Goal: Information Seeking & Learning: Learn about a topic

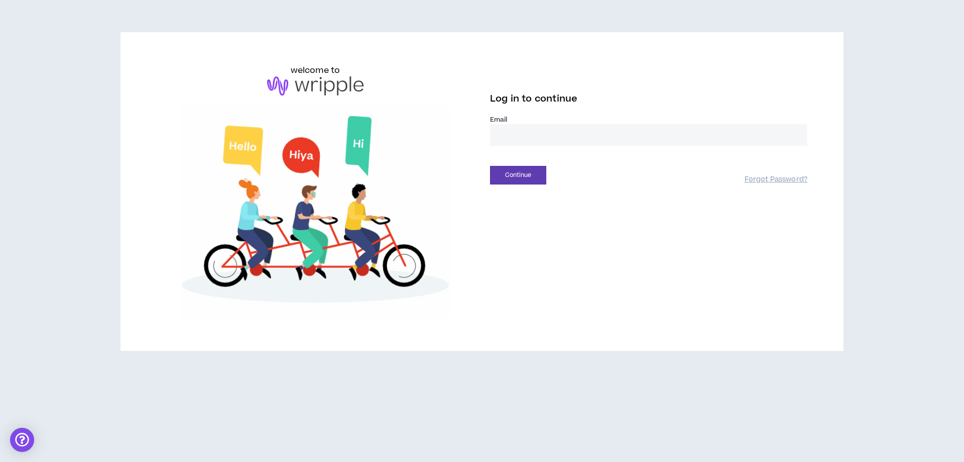
click at [605, 131] on input "email" at bounding box center [648, 135] width 317 height 22
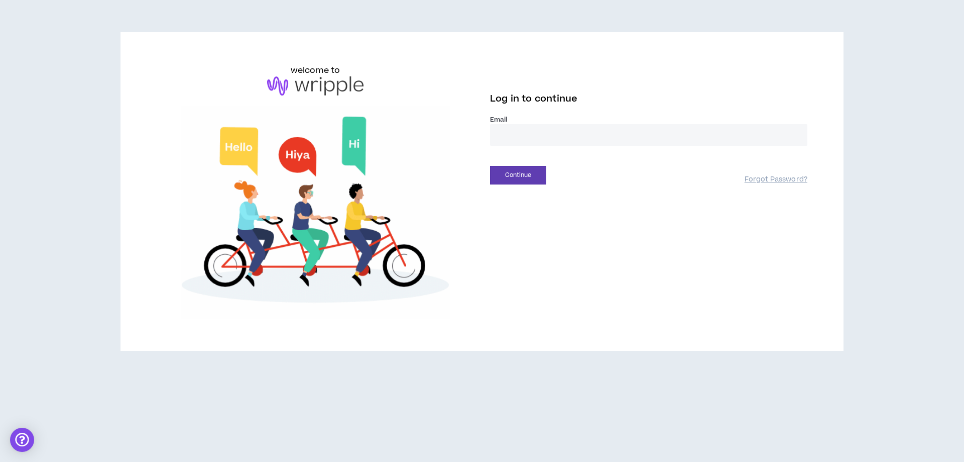
type input "**********"
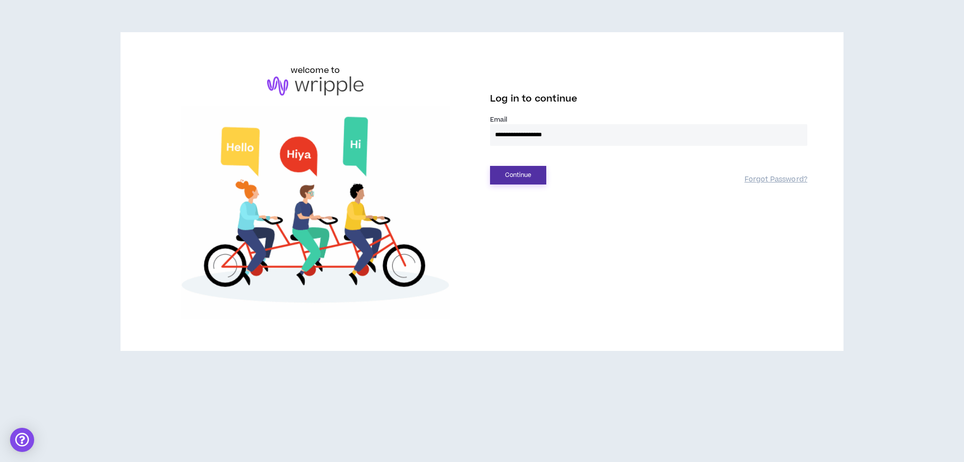
click at [538, 177] on button "Continue" at bounding box center [518, 175] width 56 height 19
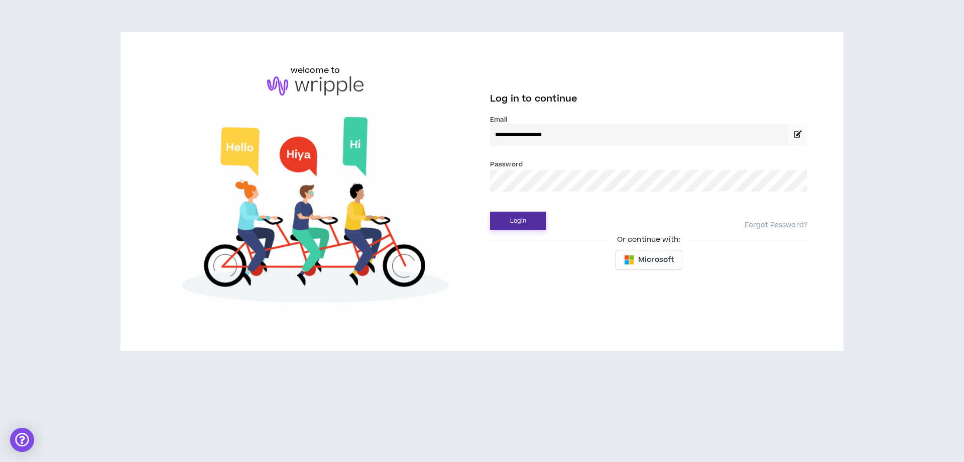
click at [529, 229] on button "Login" at bounding box center [518, 220] width 56 height 19
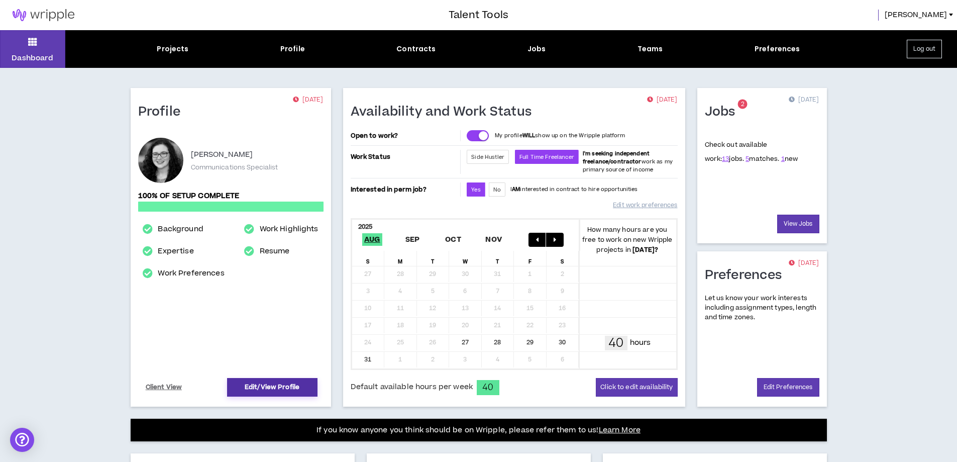
click at [251, 380] on link "Edit/View Profile" at bounding box center [272, 387] width 90 height 19
select select "*"
select select "US"
select select "*******"
select select "*"
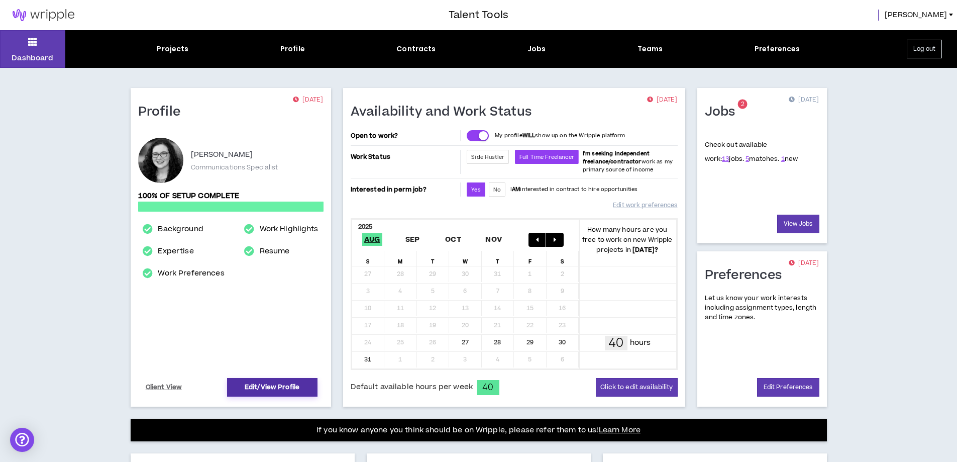
select select "**********"
select select "*****"
select select "**********"
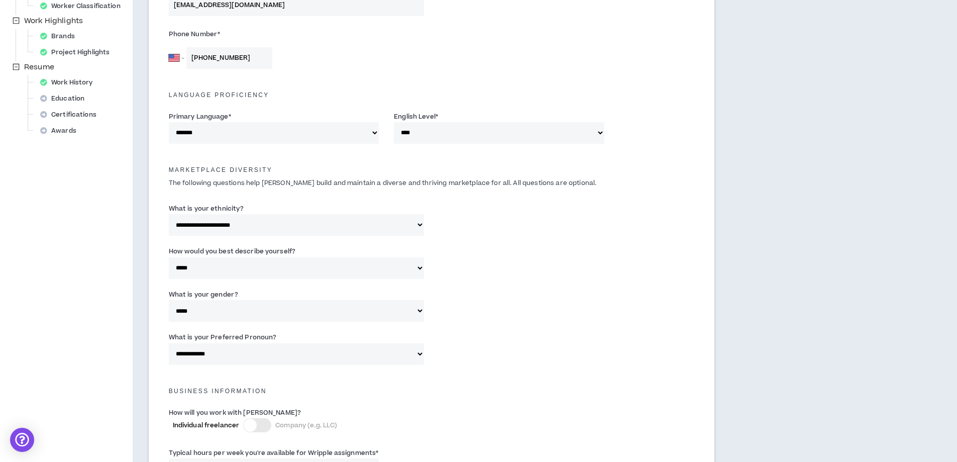
scroll to position [639, 0]
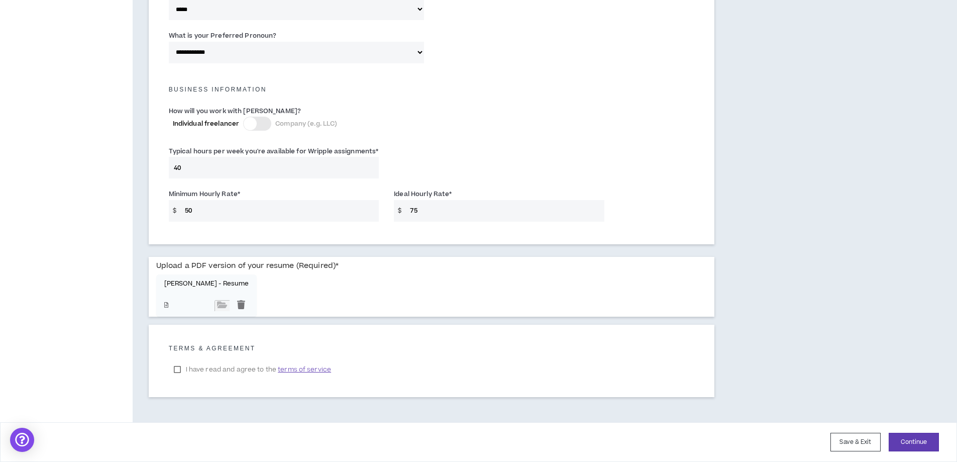
click at [210, 279] on div "[PERSON_NAME] - Resume" at bounding box center [206, 295] width 101 height 42
click at [211, 282] on p "[PERSON_NAME] - Resume" at bounding box center [206, 284] width 85 height 8
click at [214, 306] on input "file" at bounding box center [221, 305] width 15 height 11
click at [234, 303] on div at bounding box center [241, 305] width 15 height 11
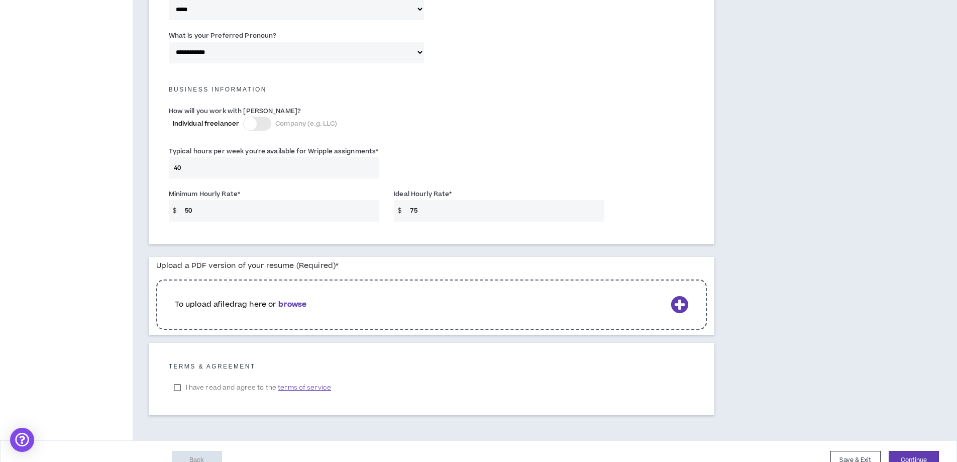
click at [300, 304] on b "browse" at bounding box center [292, 304] width 28 height 11
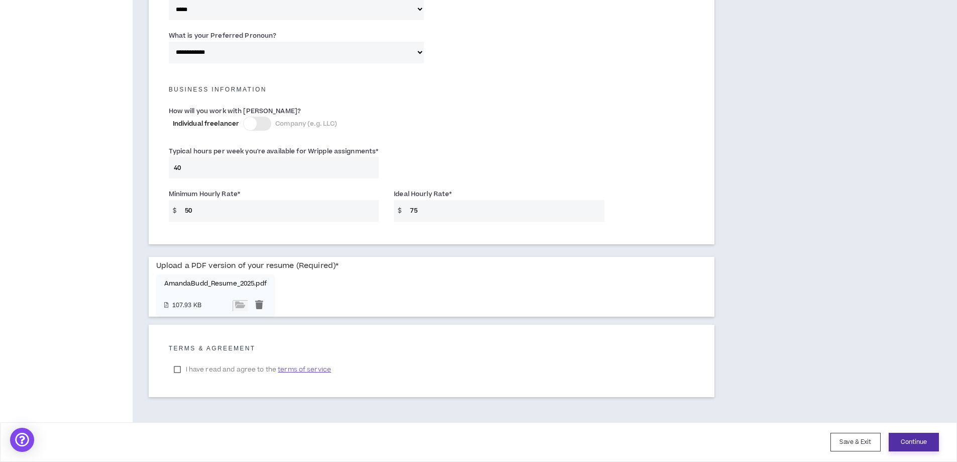
click at [921, 439] on button "Continue" at bounding box center [914, 442] width 50 height 19
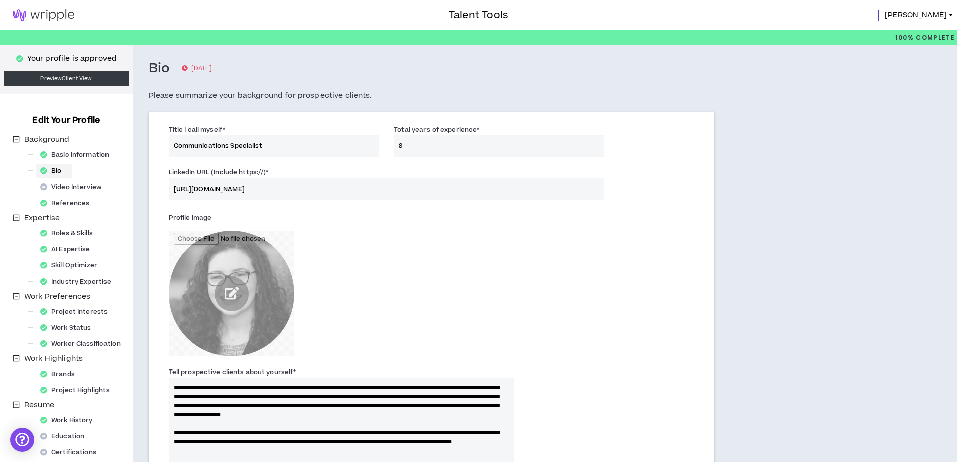
drag, startPoint x: 263, startPoint y: 148, endPoint x: 231, endPoint y: 148, distance: 32.2
click at [231, 148] on input "Communications Specialist" at bounding box center [274, 146] width 210 height 22
type input "Communications Manager"
type textarea "**********"
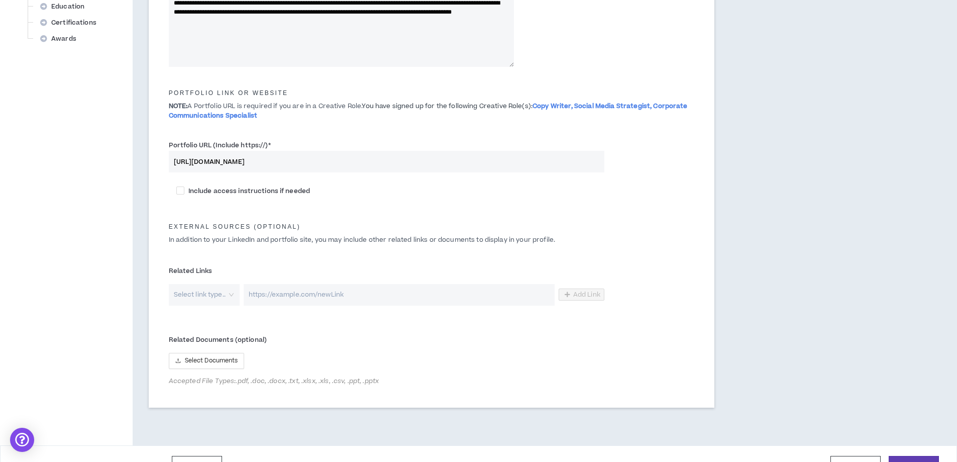
scroll to position [453, 0]
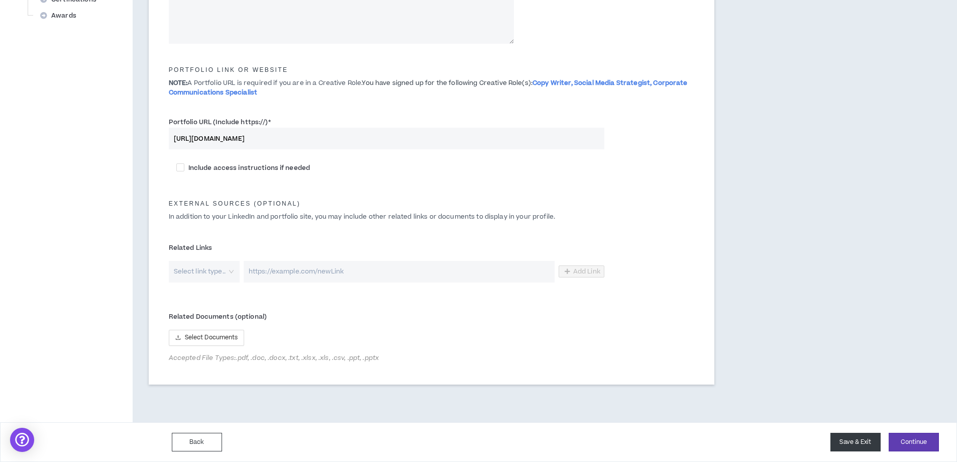
type input "Communications Manager"
click at [853, 446] on button "Save & Exit" at bounding box center [855, 442] width 50 height 19
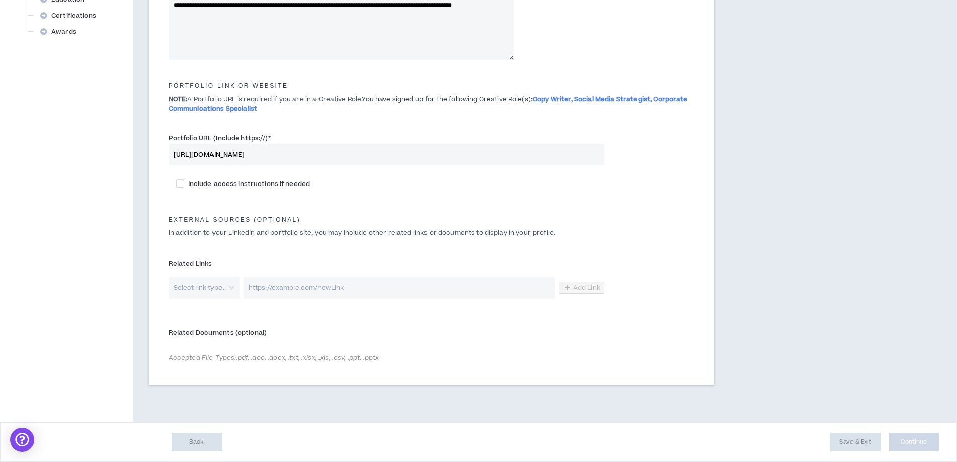
type textarea "**********"
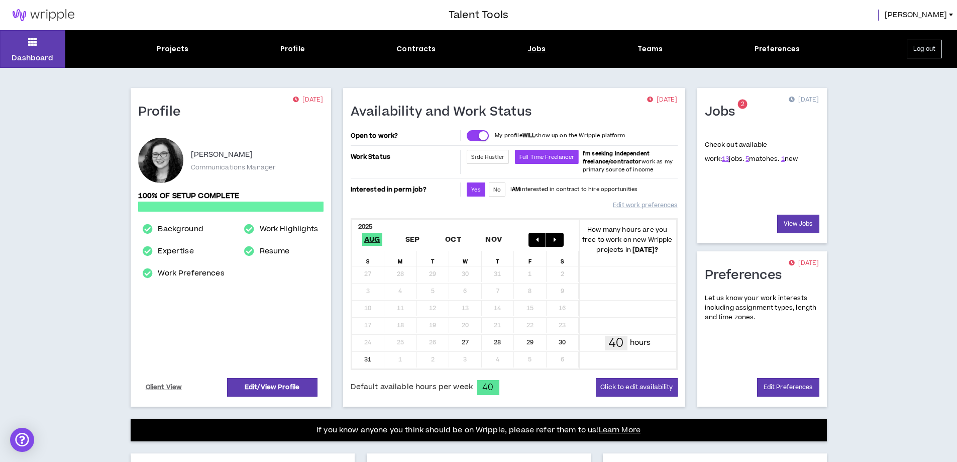
click at [544, 44] on div "Jobs" at bounding box center [536, 49] width 19 height 11
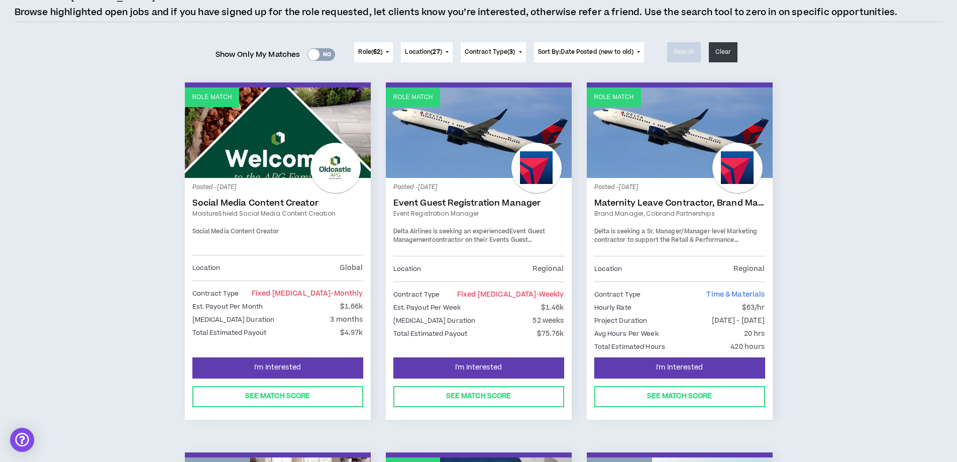
scroll to position [100, 0]
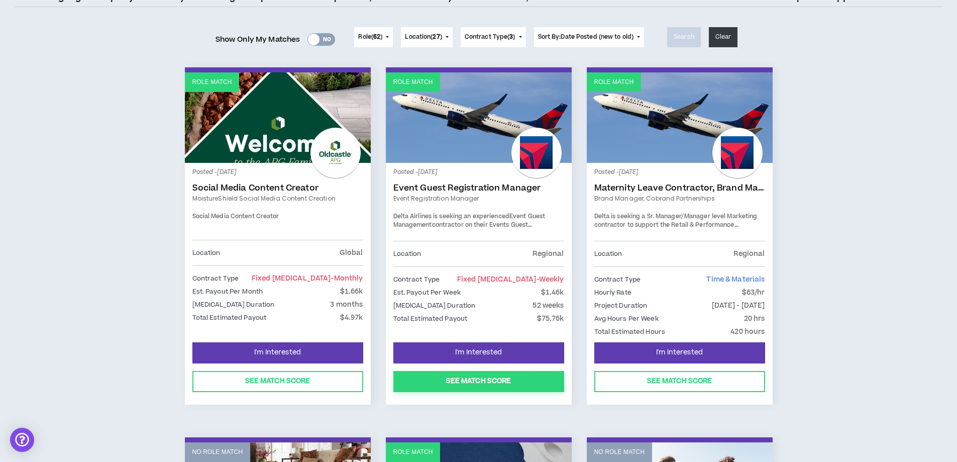
click at [496, 381] on button "See Match Score" at bounding box center [478, 381] width 171 height 21
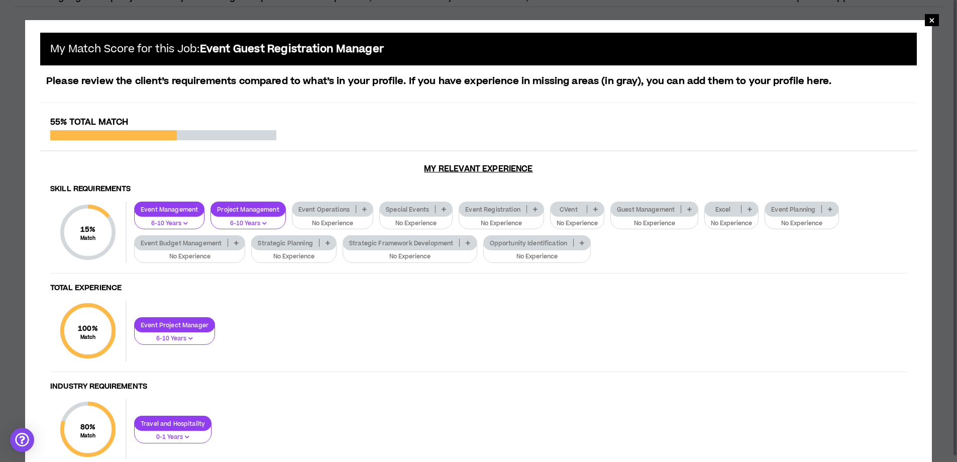
click at [359, 210] on p at bounding box center [364, 209] width 17 height 8
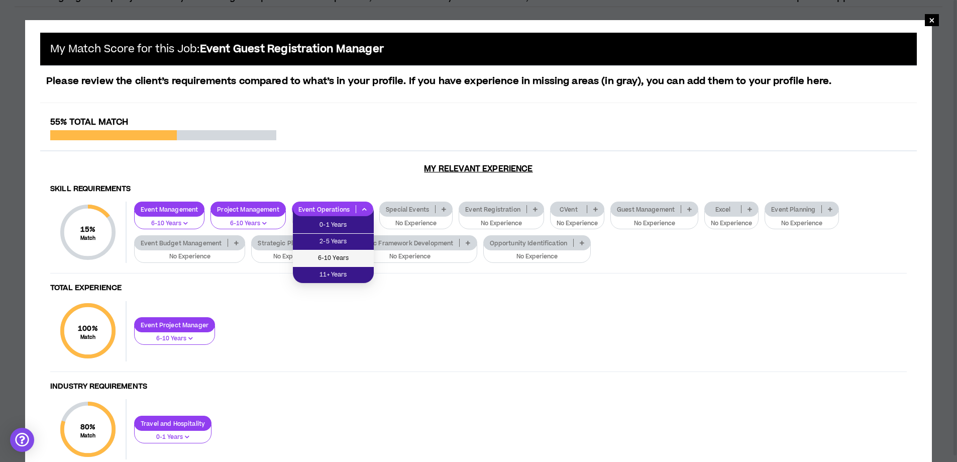
click at [362, 256] on span "6-10 Years" at bounding box center [333, 258] width 69 height 11
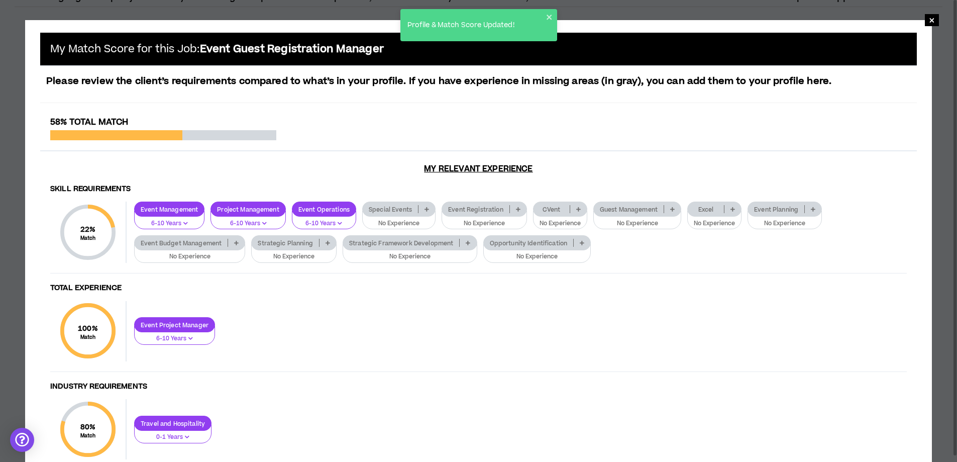
click at [578, 206] on icon at bounding box center [578, 208] width 5 height 5
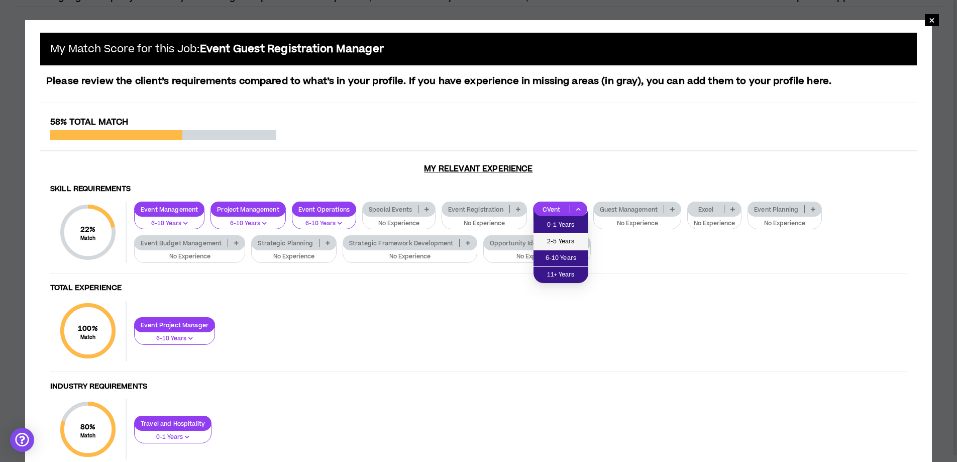
click at [585, 246] on li "2-5 Years" at bounding box center [560, 242] width 55 height 17
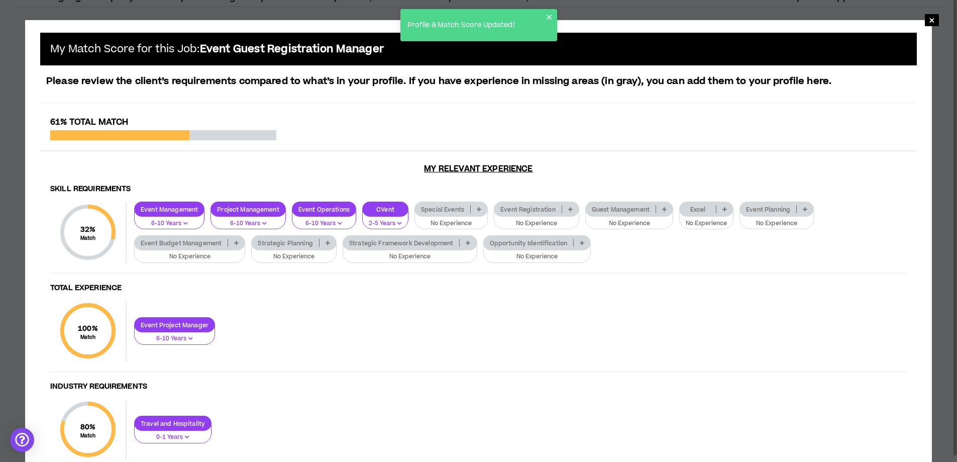
click at [796, 207] on p "Event Planning" at bounding box center [768, 209] width 56 height 8
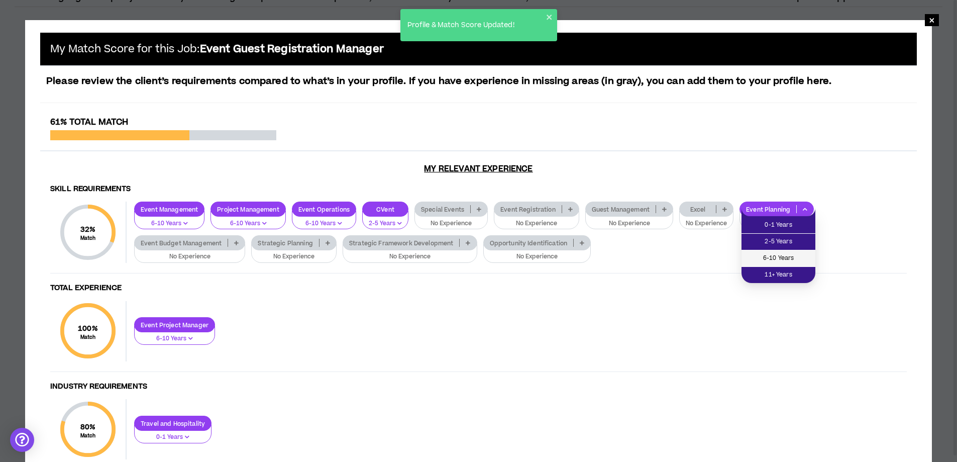
click at [798, 256] on span "6-10 Years" at bounding box center [778, 258] width 62 height 11
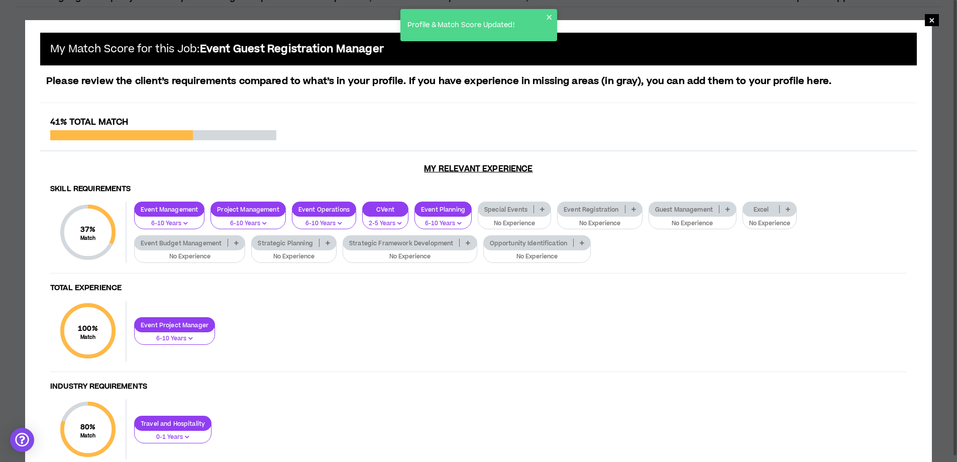
click at [779, 207] on p "Excel" at bounding box center [761, 209] width 36 height 8
click at [788, 274] on span "11+ Years" at bounding box center [770, 274] width 43 height 11
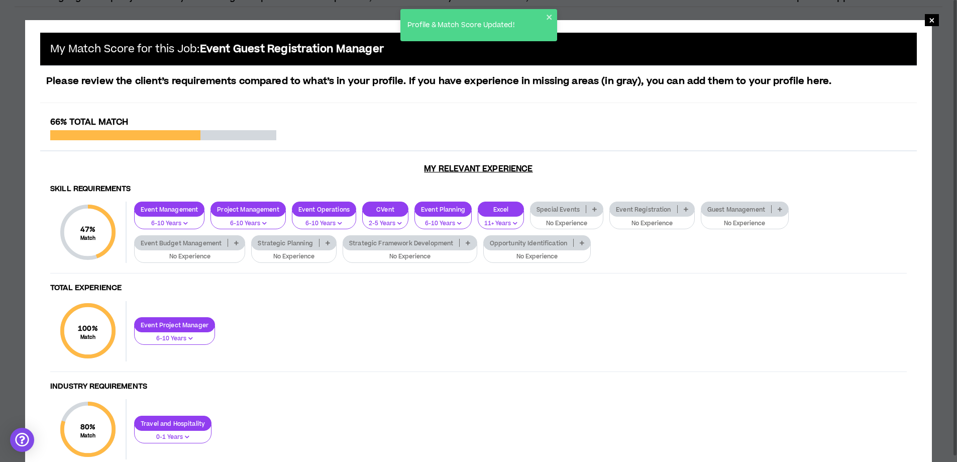
click at [653, 212] on p "Event Registration" at bounding box center [643, 209] width 67 height 8
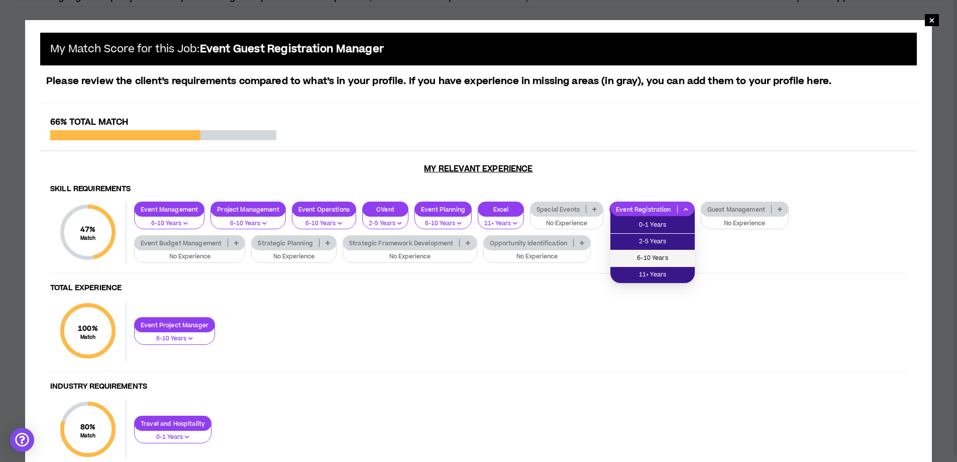
click at [679, 255] on span "6-10 Years" at bounding box center [652, 258] width 72 height 11
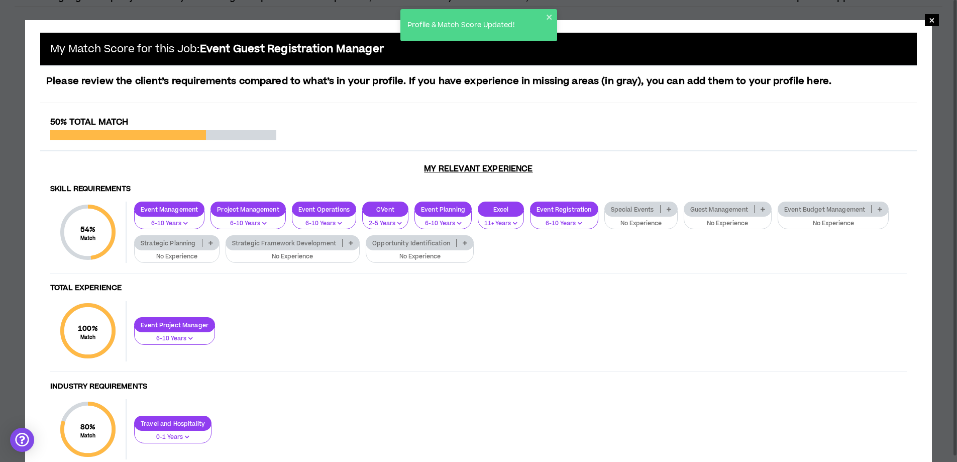
click at [659, 205] on p "Special Events" at bounding box center [632, 209] width 55 height 8
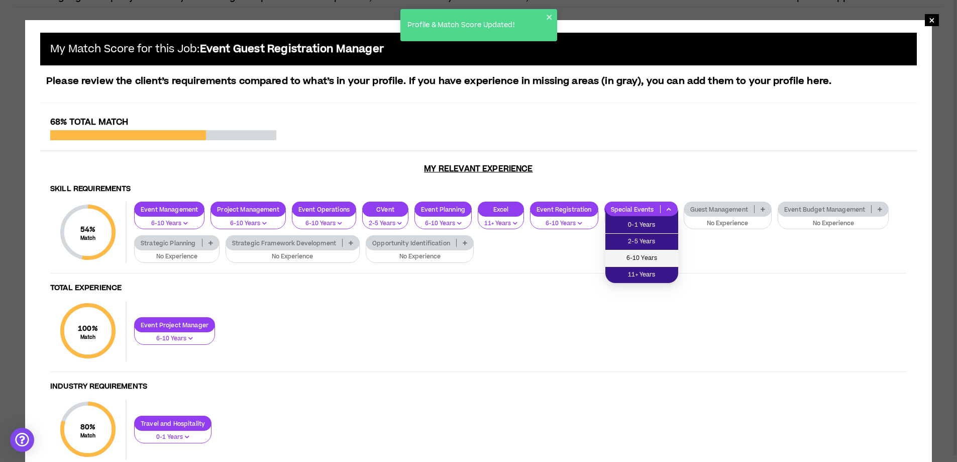
click at [670, 251] on li "6-10 Years" at bounding box center [641, 258] width 73 height 17
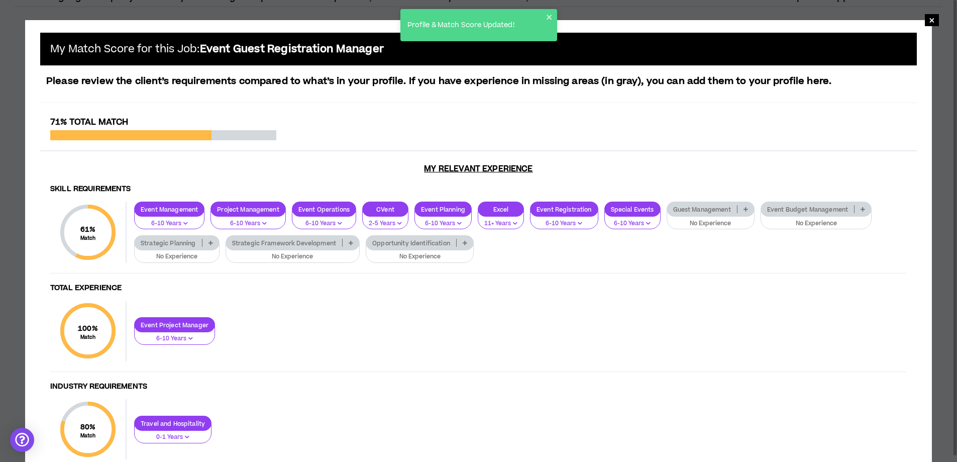
click at [742, 207] on p at bounding box center [745, 209] width 17 height 8
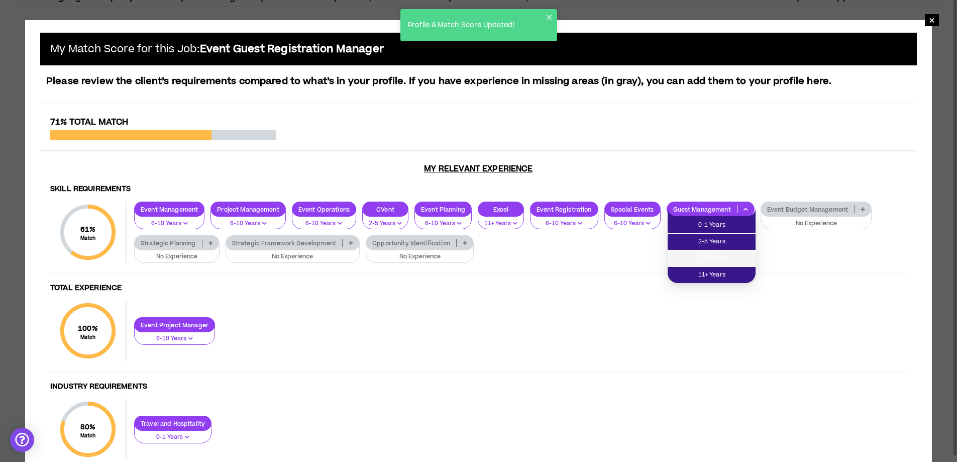
click at [733, 253] on span "6-10 Years" at bounding box center [712, 258] width 76 height 11
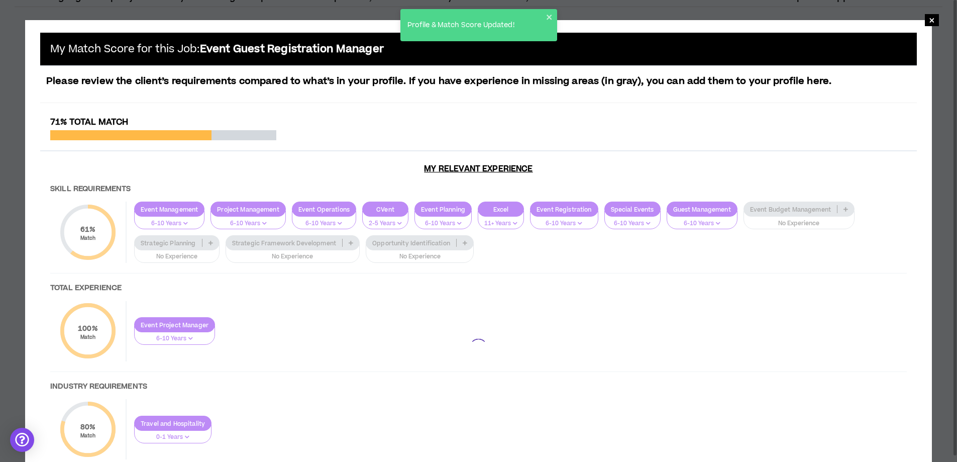
click at [820, 211] on div at bounding box center [478, 347] width 877 height 461
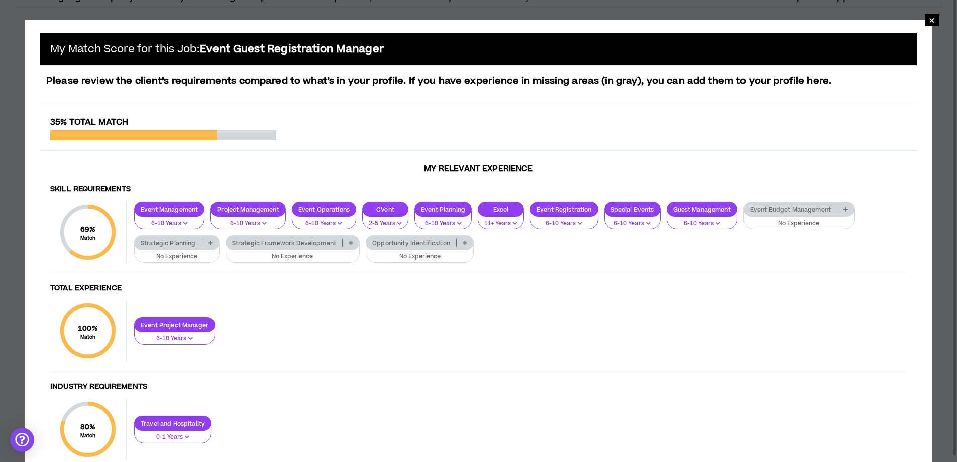
click at [842, 209] on p at bounding box center [845, 209] width 17 height 8
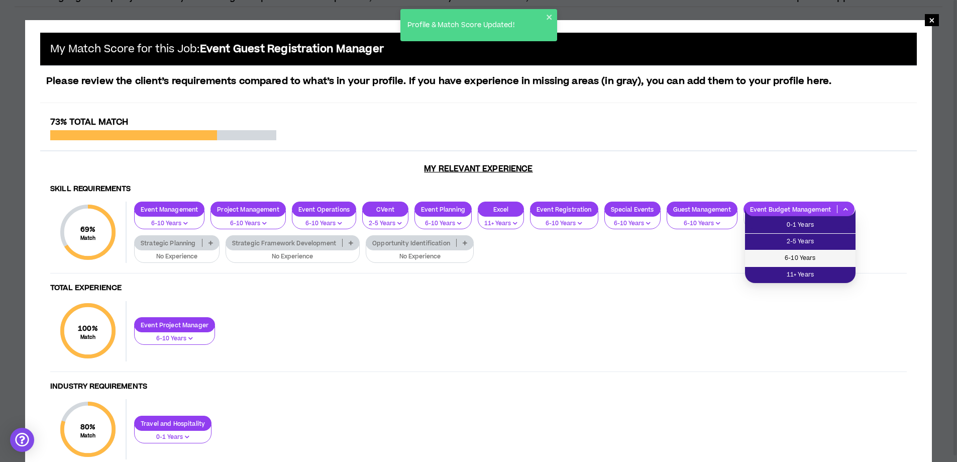
click at [805, 255] on span "6-10 Years" at bounding box center [800, 258] width 98 height 11
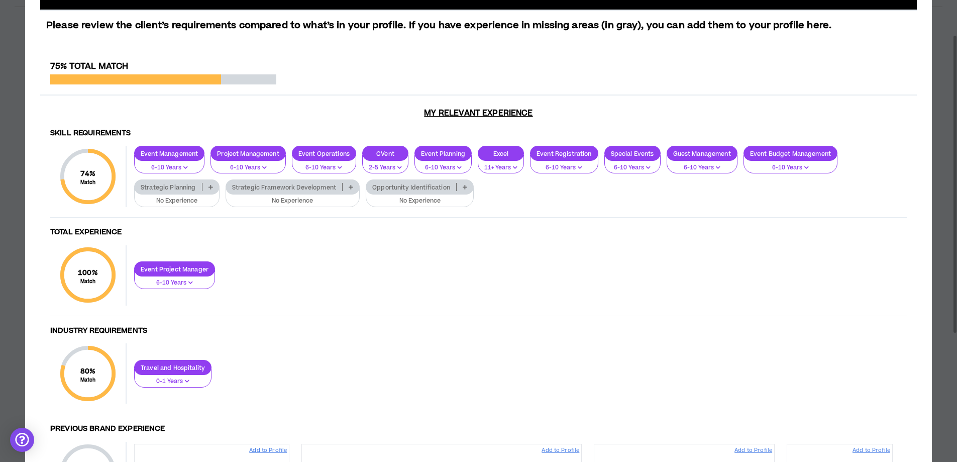
click at [183, 194] on div "Strategic Planning" at bounding box center [176, 186] width 85 height 15
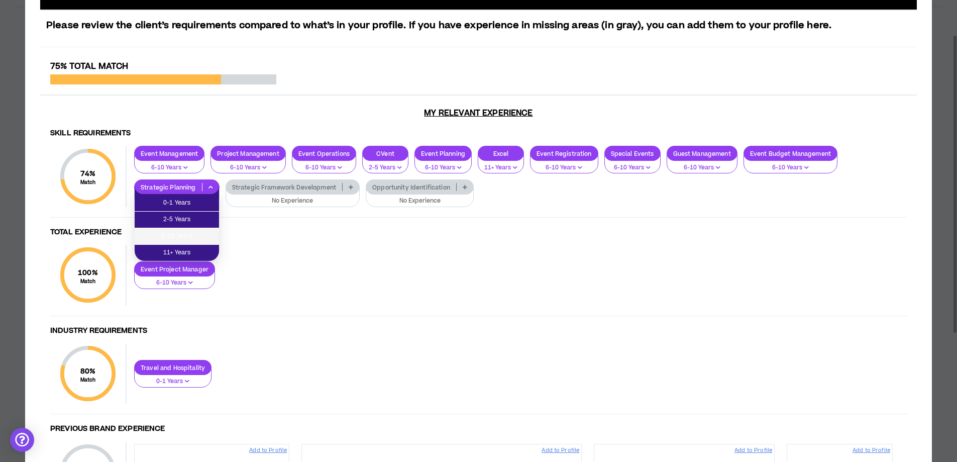
drag, startPoint x: 207, startPoint y: 238, endPoint x: 211, endPoint y: 230, distance: 9.2
click at [207, 238] on span "6-10 Years" at bounding box center [177, 236] width 72 height 11
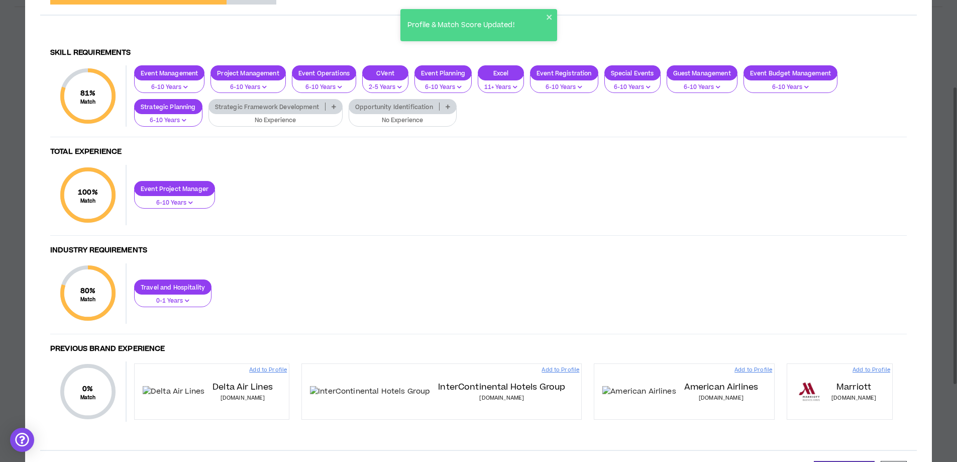
click at [421, 97] on div "Event Management 6-10 Years Project Management 6-10 Years Event Operations 6-10…" at bounding box center [517, 95] width 780 height 61
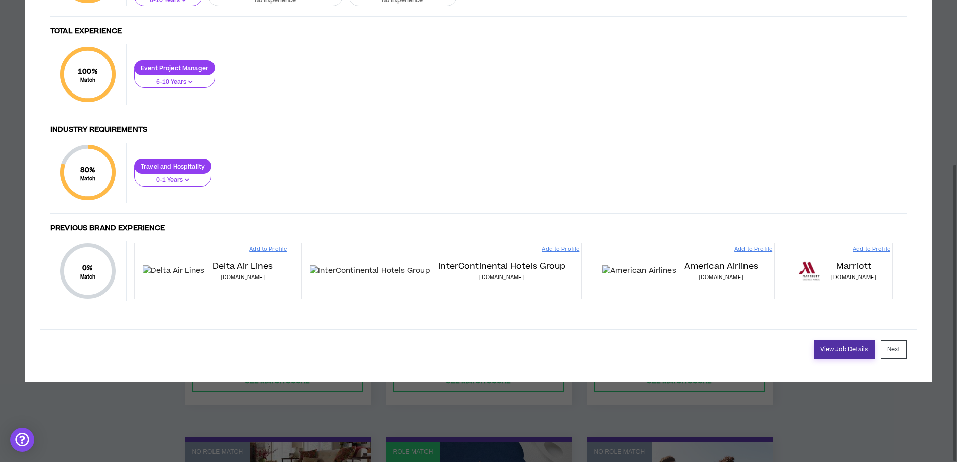
click at [843, 359] on link "View Job Details" at bounding box center [844, 349] width 61 height 19
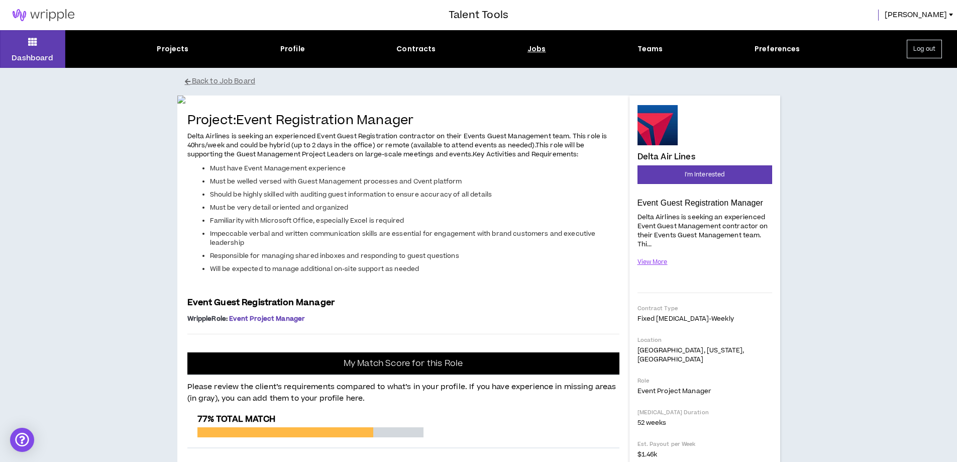
click at [532, 49] on div "Jobs" at bounding box center [536, 49] width 19 height 11
click at [529, 50] on div "Jobs" at bounding box center [536, 49] width 19 height 11
click at [536, 50] on div "Jobs" at bounding box center [536, 49] width 19 height 11
click at [533, 47] on div "Jobs" at bounding box center [536, 49] width 19 height 11
click at [532, 47] on div "Jobs" at bounding box center [536, 49] width 19 height 11
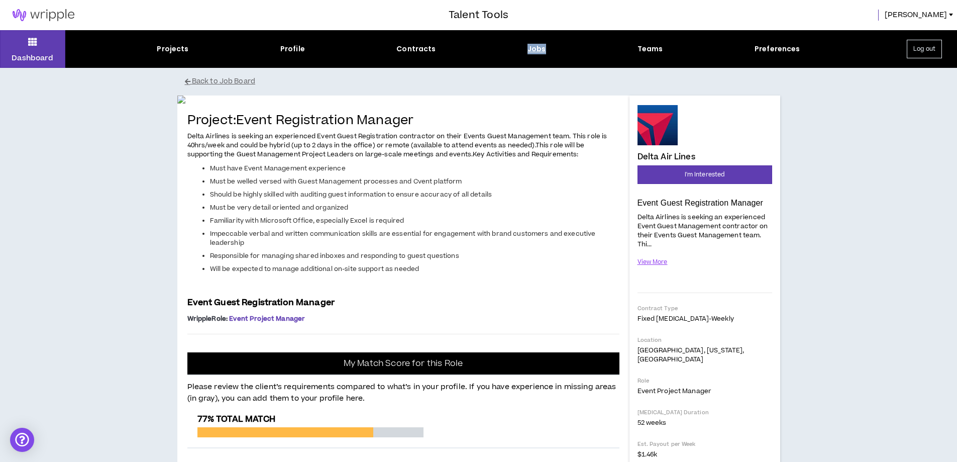
click at [535, 48] on div "Jobs" at bounding box center [536, 49] width 19 height 11
click at [18, 47] on button "Dashboard" at bounding box center [32, 49] width 65 height 38
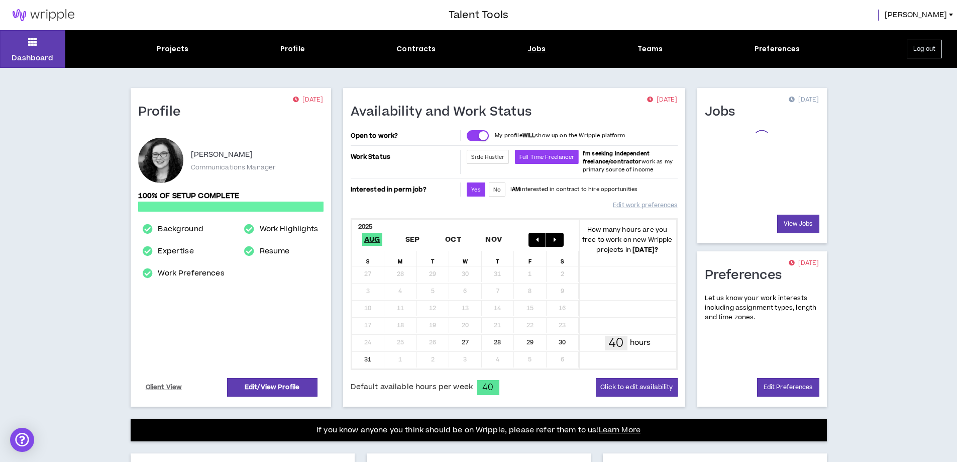
click at [538, 50] on div "Jobs" at bounding box center [536, 49] width 19 height 11
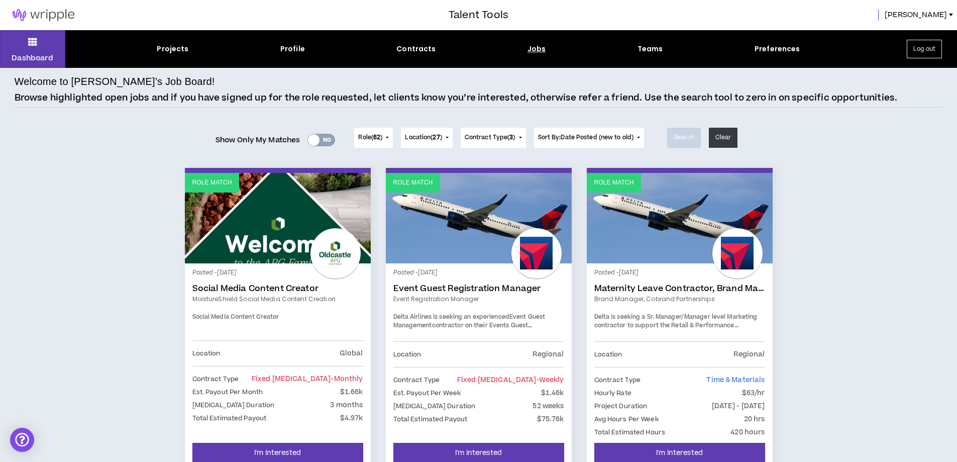
click at [326, 137] on div "Yes No" at bounding box center [321, 140] width 28 height 13
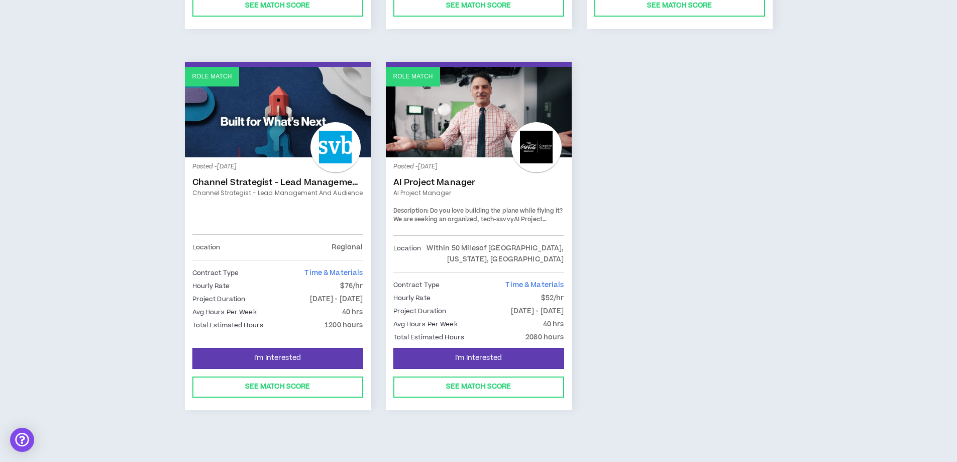
scroll to position [477, 0]
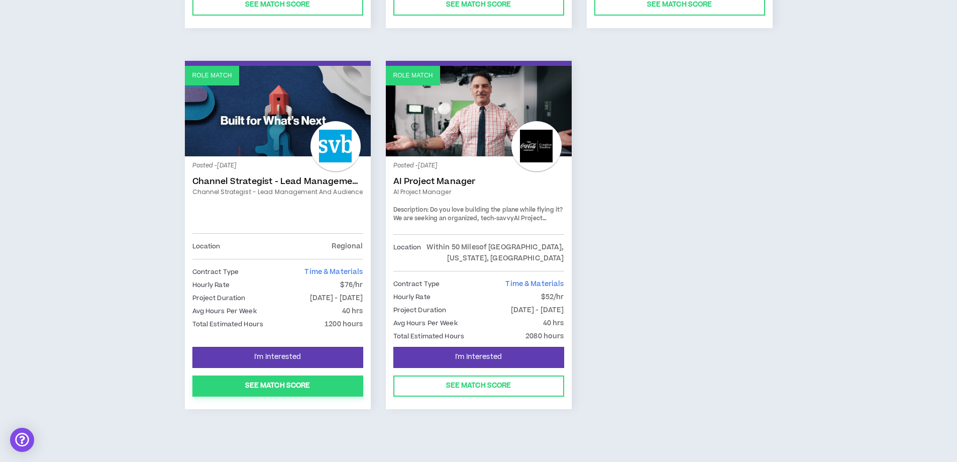
click at [310, 392] on button "See Match Score" at bounding box center [277, 385] width 171 height 21
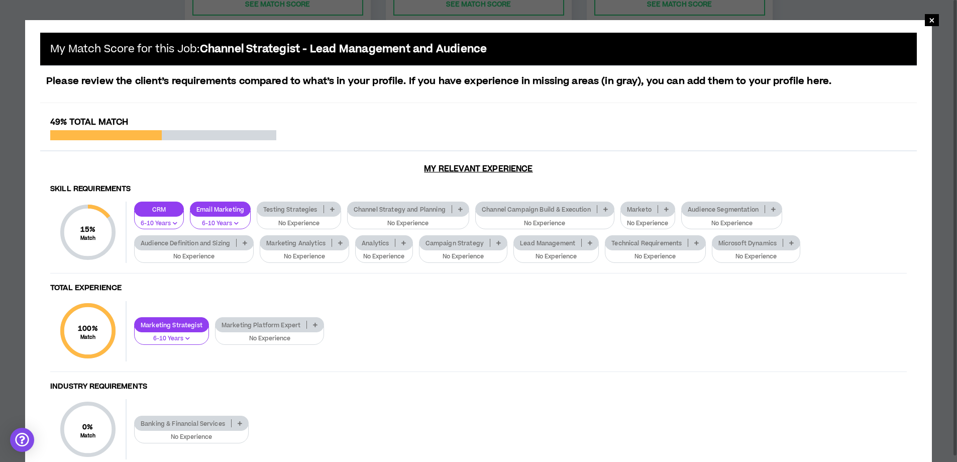
click at [780, 206] on p at bounding box center [773, 209] width 17 height 8
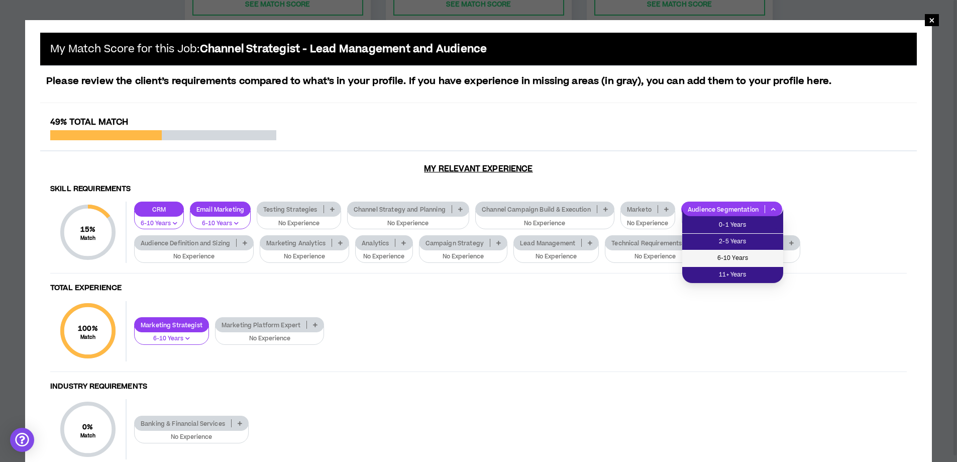
click at [742, 256] on span "6-10 Years" at bounding box center [732, 258] width 89 height 11
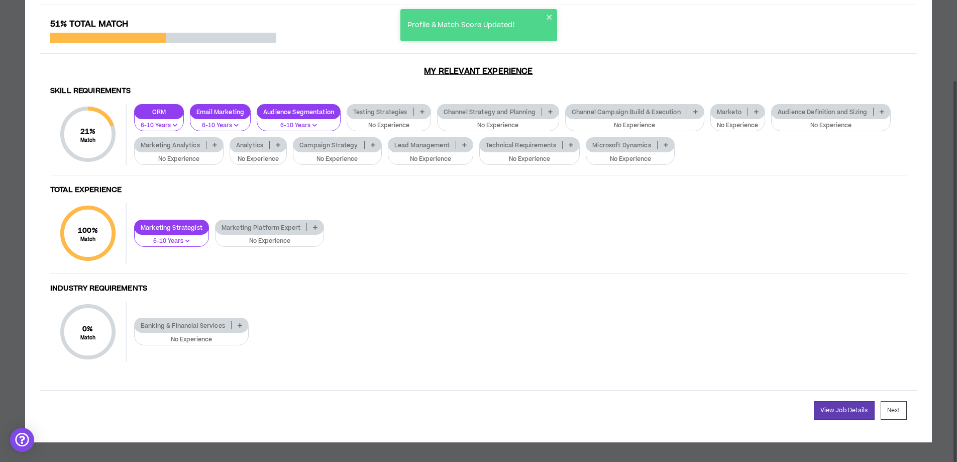
click at [227, 321] on p "Banking & Financial Services" at bounding box center [183, 325] width 96 height 8
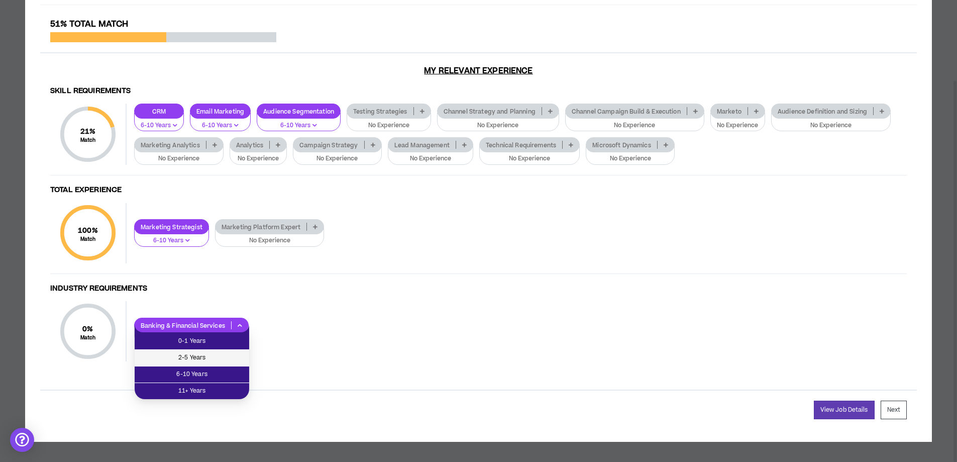
click at [228, 352] on span "2-5 Years" at bounding box center [192, 357] width 102 height 11
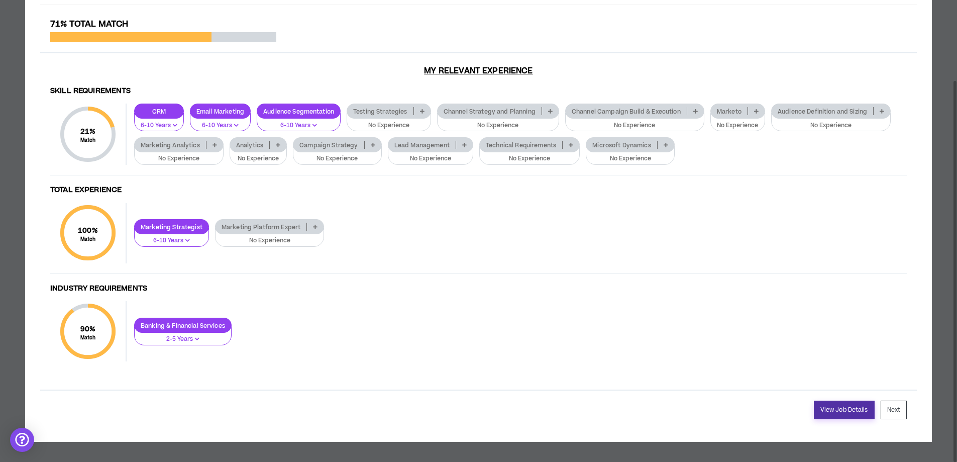
drag, startPoint x: 830, startPoint y: 405, endPoint x: 828, endPoint y: 401, distance: 5.2
click at [830, 406] on link "View Job Details" at bounding box center [844, 409] width 61 height 19
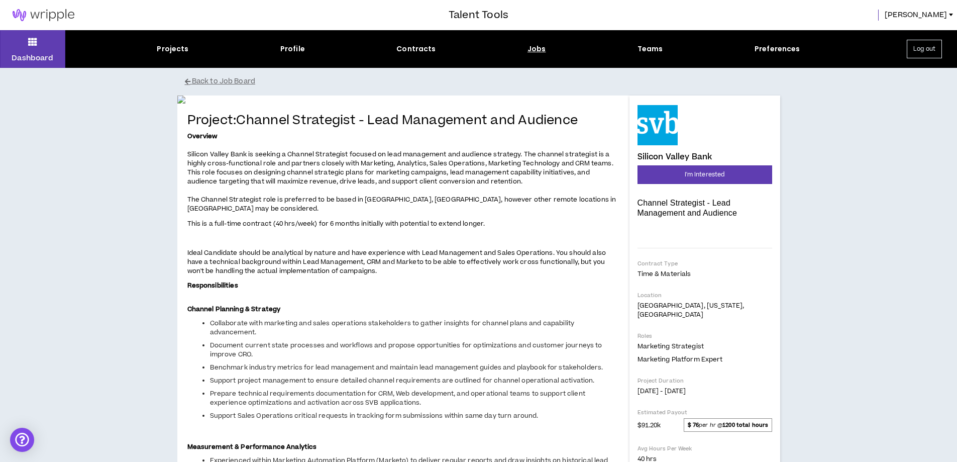
click at [529, 47] on div "Jobs" at bounding box center [536, 49] width 19 height 11
click at [537, 49] on div "Jobs" at bounding box center [536, 49] width 19 height 11
click at [41, 53] on p "Dashboard" at bounding box center [33, 58] width 42 height 11
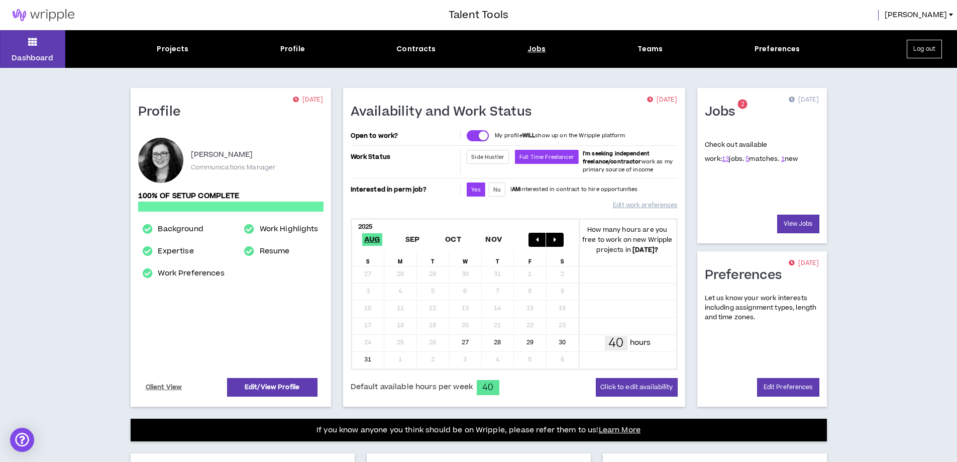
click at [536, 47] on div "Jobs" at bounding box center [536, 49] width 19 height 11
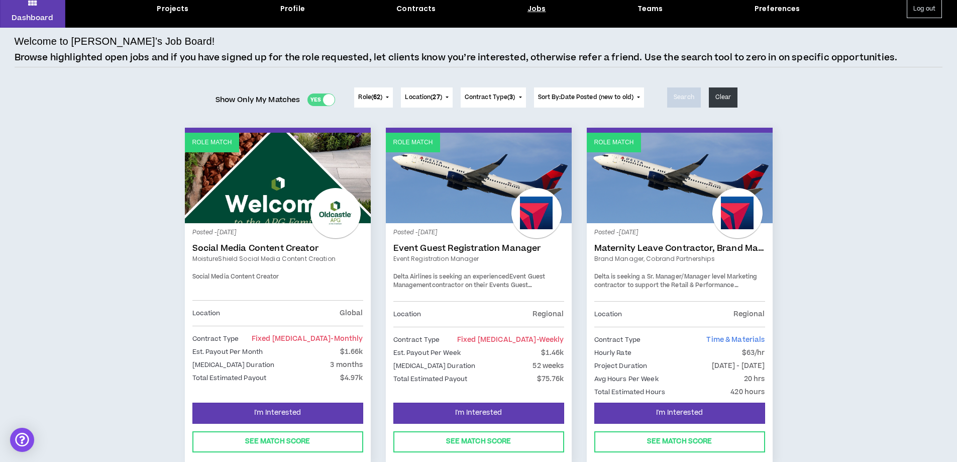
scroll to position [100, 0]
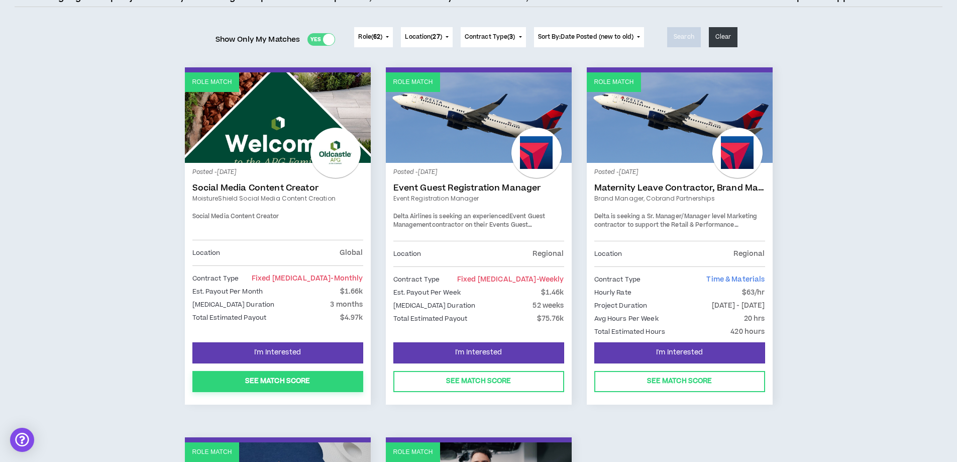
drag, startPoint x: 313, startPoint y: 382, endPoint x: 308, endPoint y: 374, distance: 9.1
click at [313, 381] on button "See Match Score" at bounding box center [277, 381] width 171 height 21
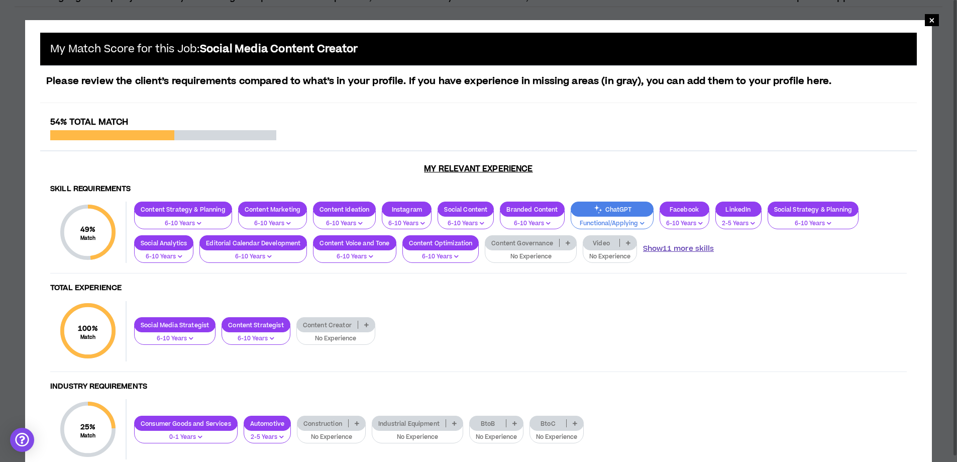
click at [676, 247] on button "Show 11 more skills" at bounding box center [678, 248] width 71 height 11
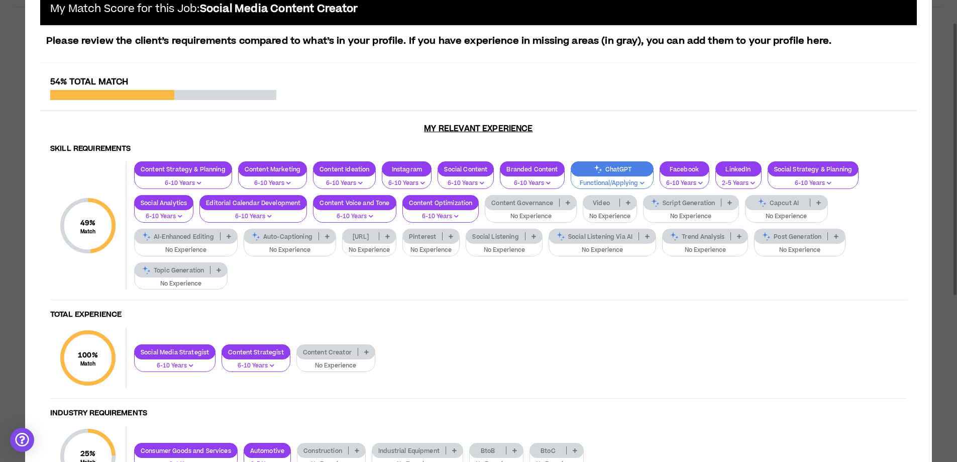
click at [319, 240] on div at bounding box center [318, 236] width 1 height 8
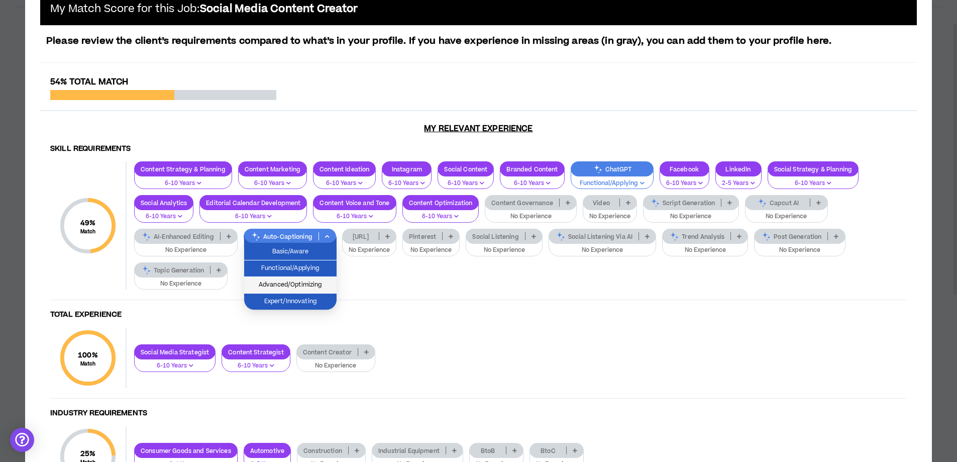
click at [320, 284] on span "Advanced/Optimizing" at bounding box center [290, 284] width 80 height 11
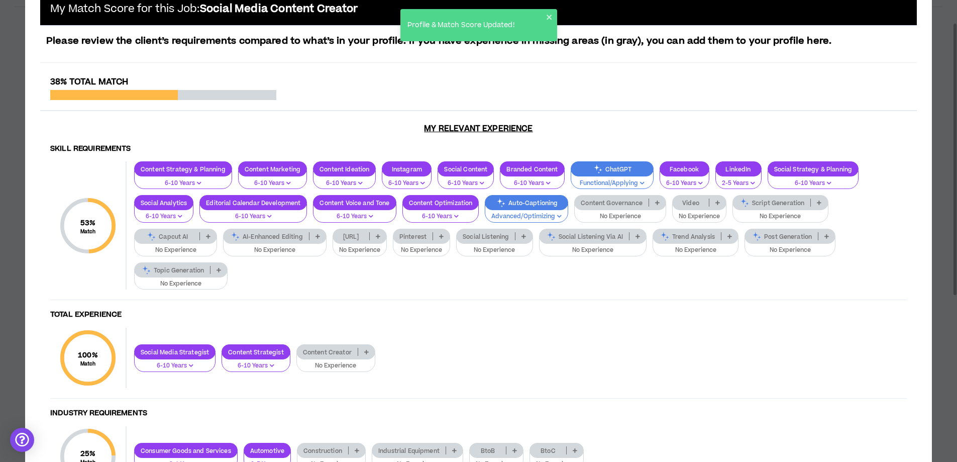
click at [829, 240] on p at bounding box center [826, 236] width 17 height 8
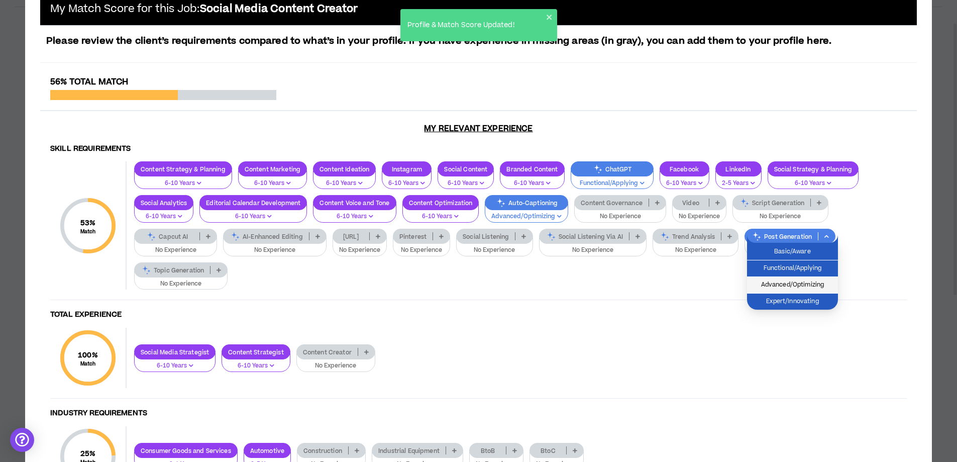
click at [824, 285] on span "Advanced/Optimizing" at bounding box center [792, 284] width 79 height 11
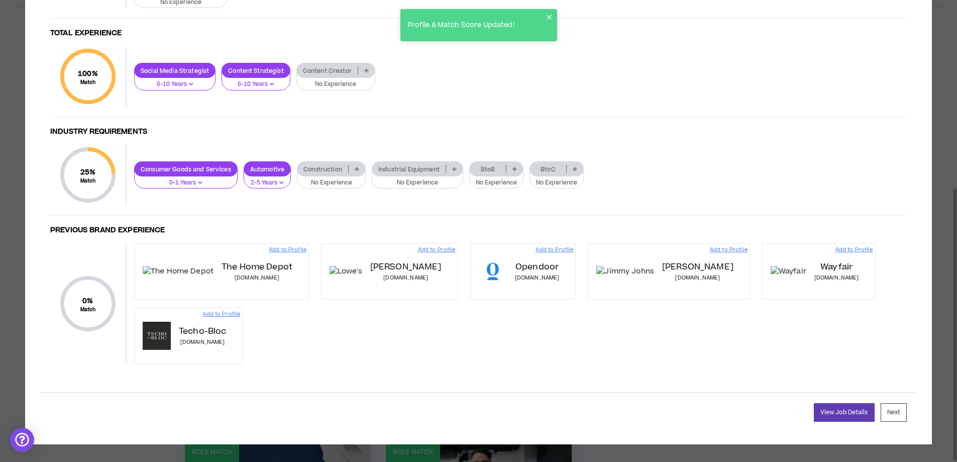
click at [517, 168] on icon at bounding box center [514, 168] width 5 height 5
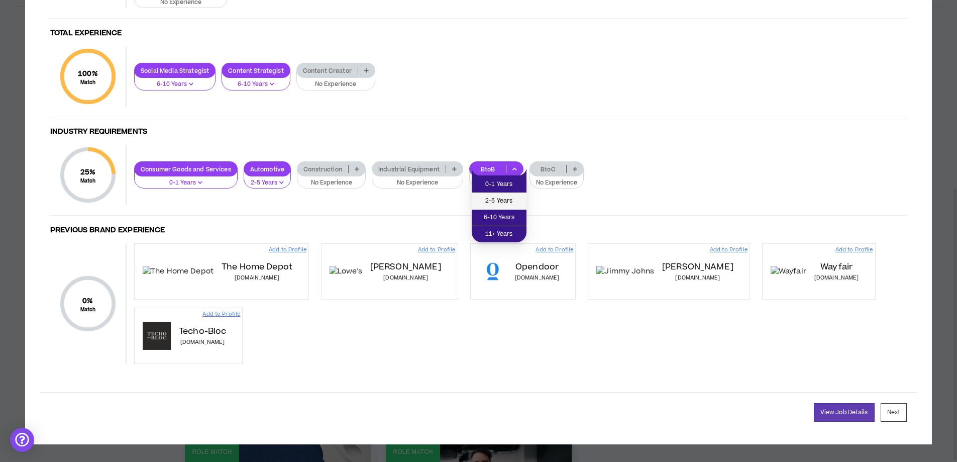
click at [522, 201] on li "2-5 Years" at bounding box center [499, 201] width 55 height 17
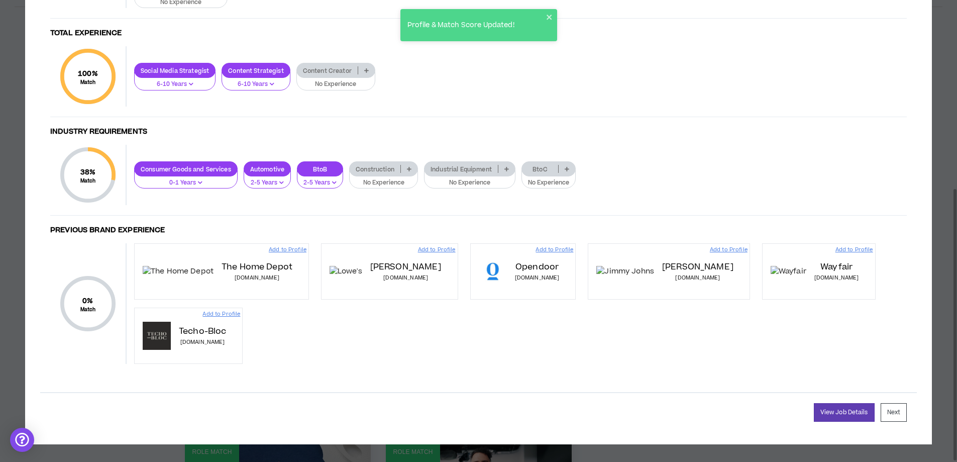
click at [569, 171] on icon at bounding box center [567, 168] width 5 height 5
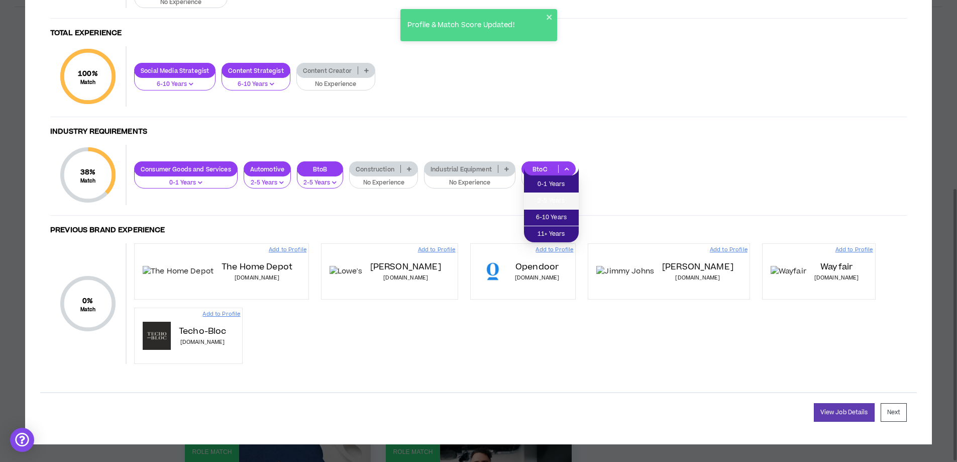
click at [569, 198] on span "2-5 Years" at bounding box center [551, 200] width 43 height 11
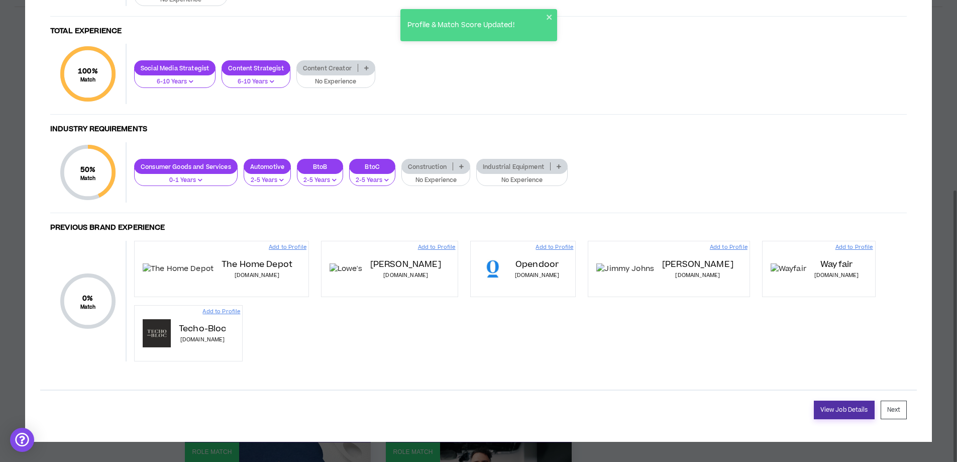
click at [849, 413] on link "View Job Details" at bounding box center [844, 409] width 61 height 19
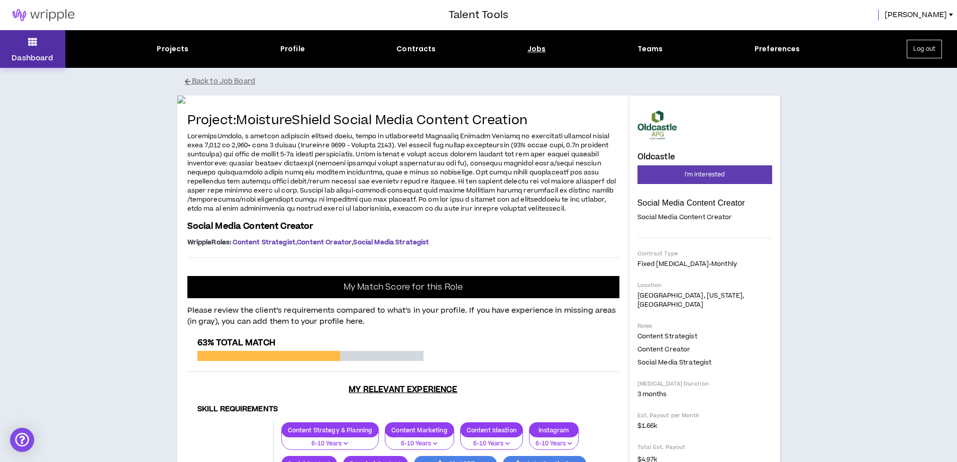
click at [15, 53] on p "Dashboard" at bounding box center [33, 58] width 42 height 11
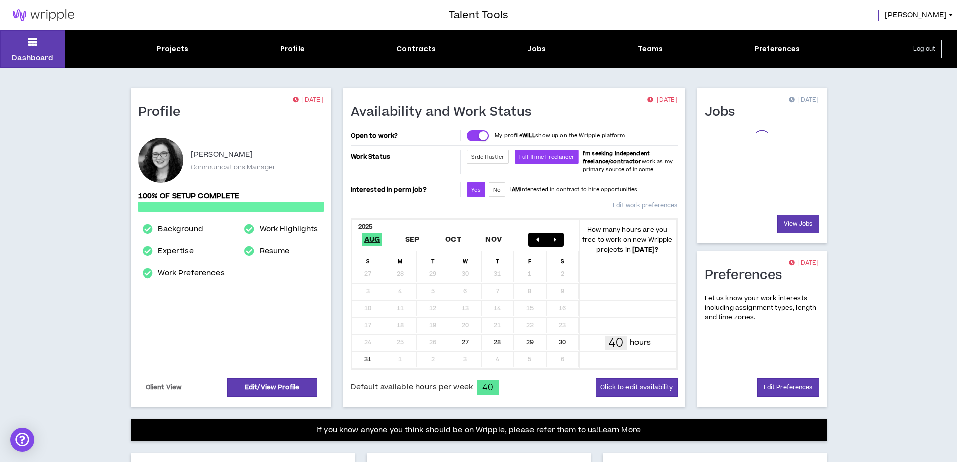
click at [544, 48] on div "Projects Profile Contracts Jobs Teams Preferences" at bounding box center [478, 49] width 826 height 11
click at [539, 47] on div "Jobs" at bounding box center [536, 49] width 19 height 11
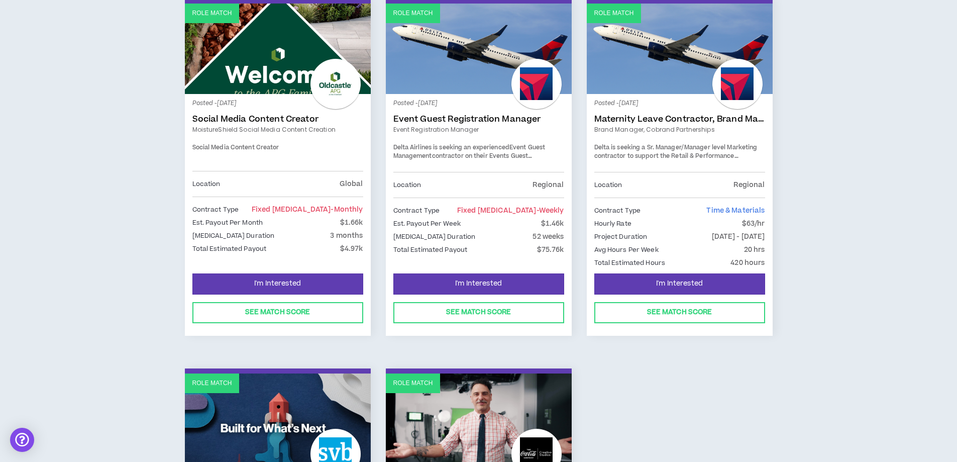
scroll to position [201, 0]
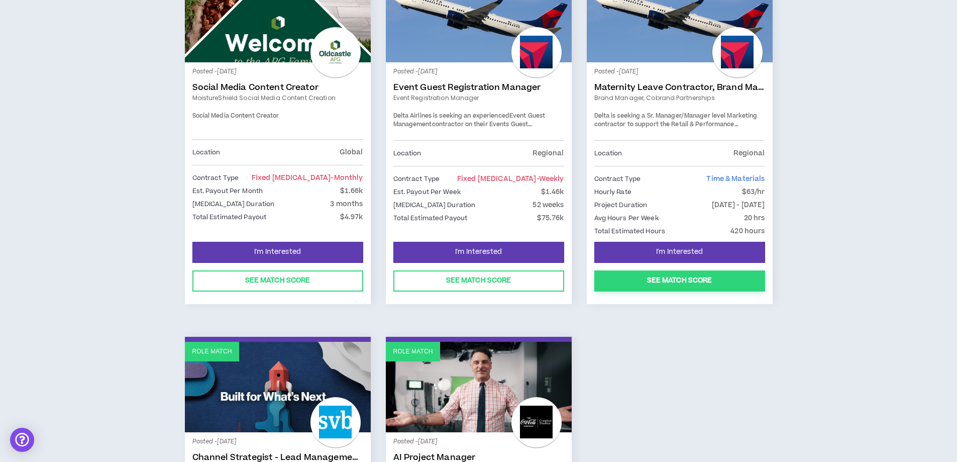
click at [693, 283] on button "See Match Score" at bounding box center [679, 280] width 171 height 21
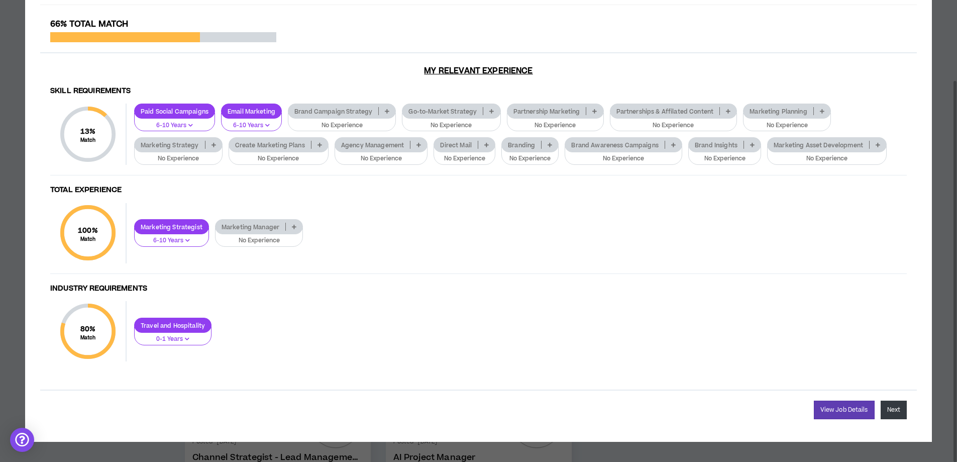
click at [893, 412] on button "Next" at bounding box center [894, 409] width 26 height 19
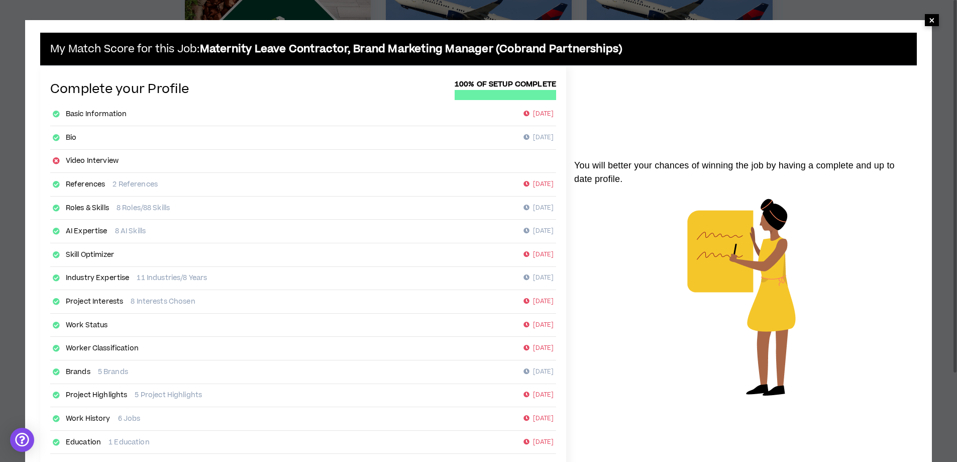
click at [930, 14] on span "×" at bounding box center [932, 20] width 6 height 12
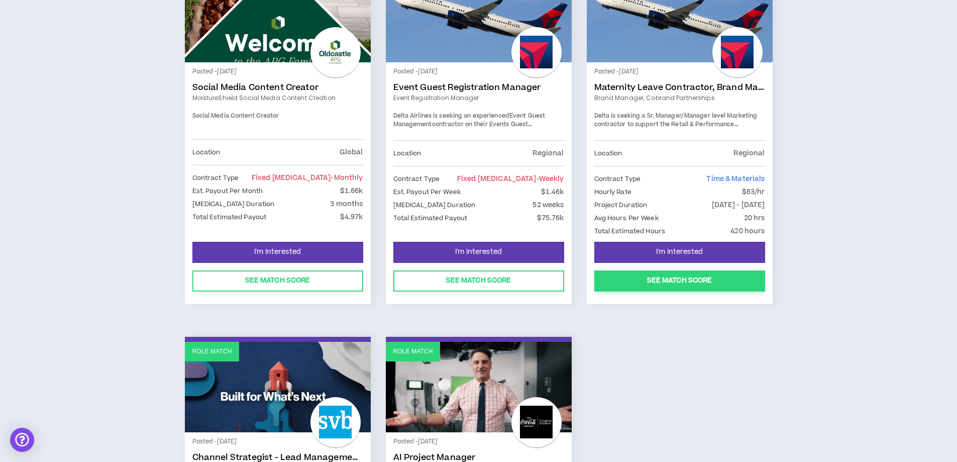
click at [691, 282] on button "See Match Score" at bounding box center [679, 280] width 171 height 21
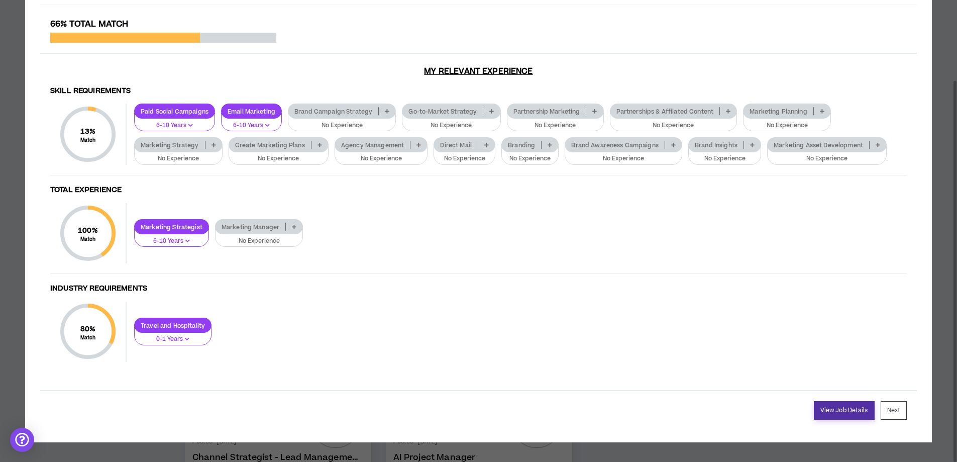
click at [834, 411] on link "View Job Details" at bounding box center [844, 410] width 61 height 19
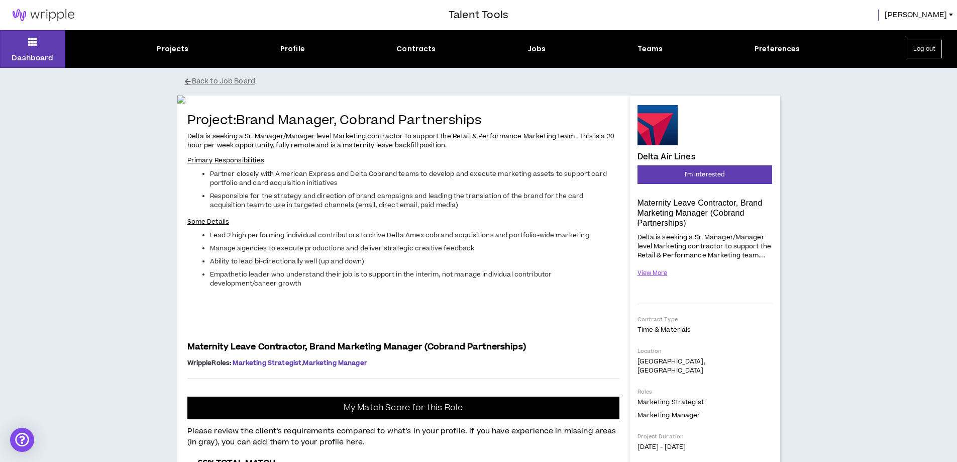
click at [282, 47] on div "Profile" at bounding box center [292, 49] width 25 height 11
select select "*"
select select "US"
select select "*******"
select select "*"
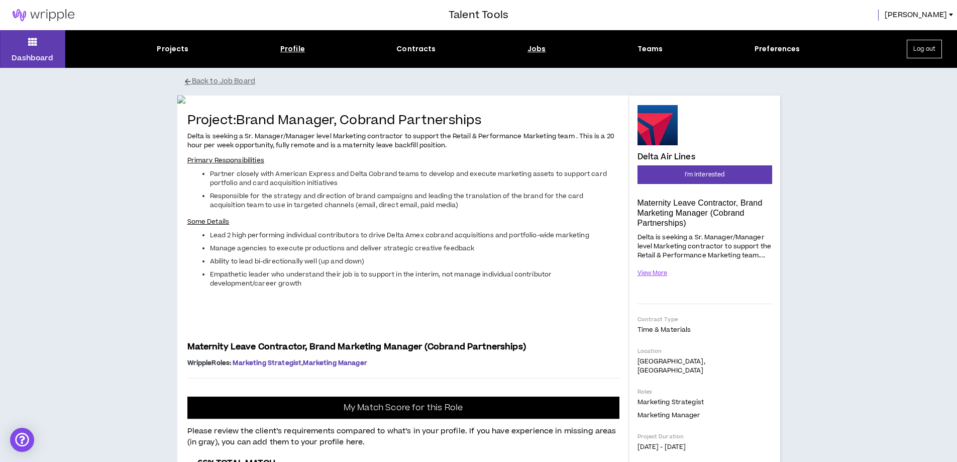
select select "**********"
select select "*****"
select select "**********"
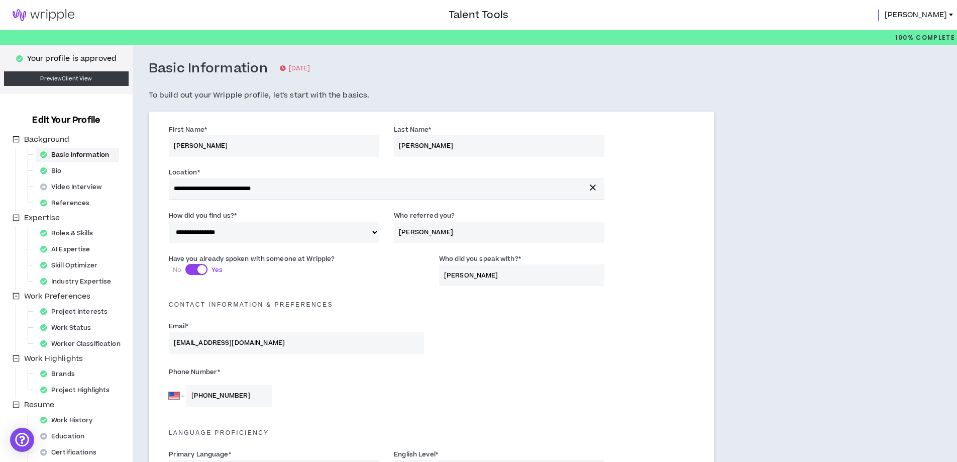
click at [44, 14] on img at bounding box center [43, 15] width 87 height 12
